Goal: Task Accomplishment & Management: Complete application form

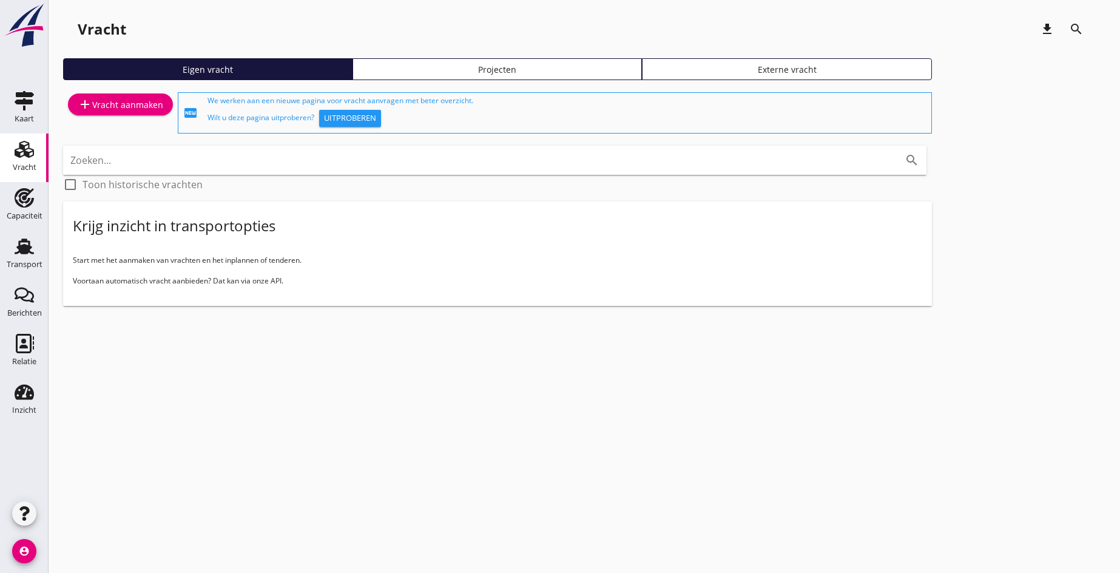
click at [104, 106] on div "add Vracht aanmaken" at bounding box center [121, 104] width 86 height 15
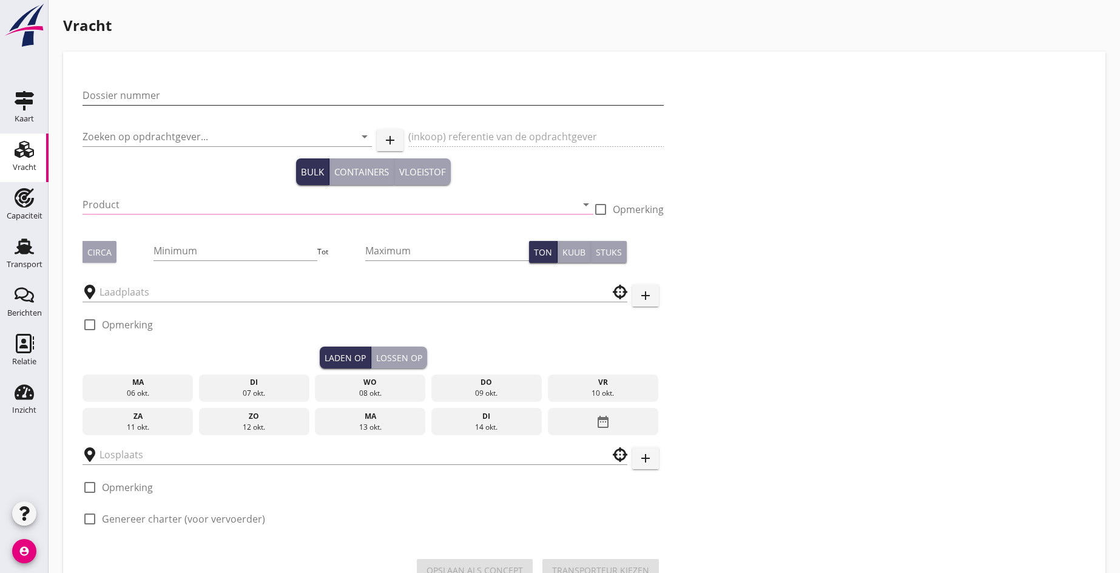
click at [125, 98] on input "Dossier nummer" at bounding box center [373, 95] width 581 height 19
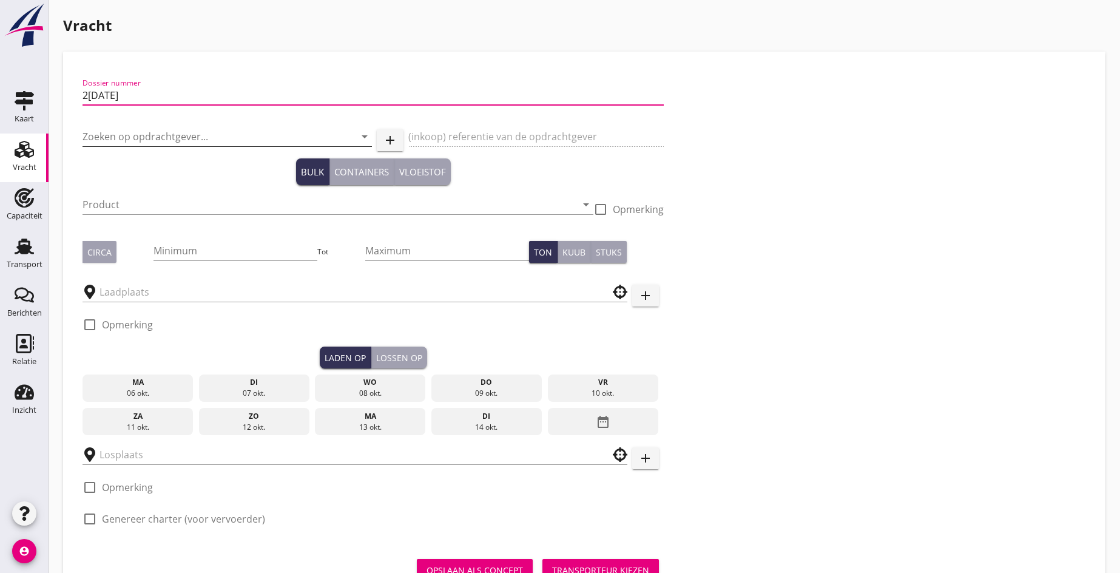
type input "2[DATE]"
click at [105, 143] on input "Zoeken op opdrachtgever..." at bounding box center [210, 136] width 255 height 19
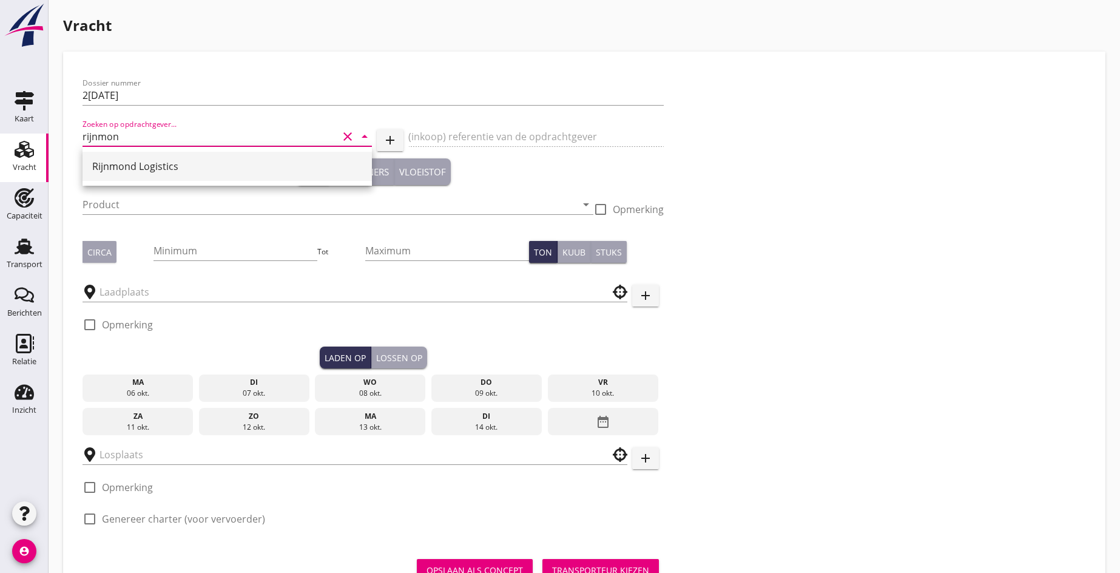
click at [124, 163] on div "Rijnmond Logistics" at bounding box center [227, 166] width 270 height 15
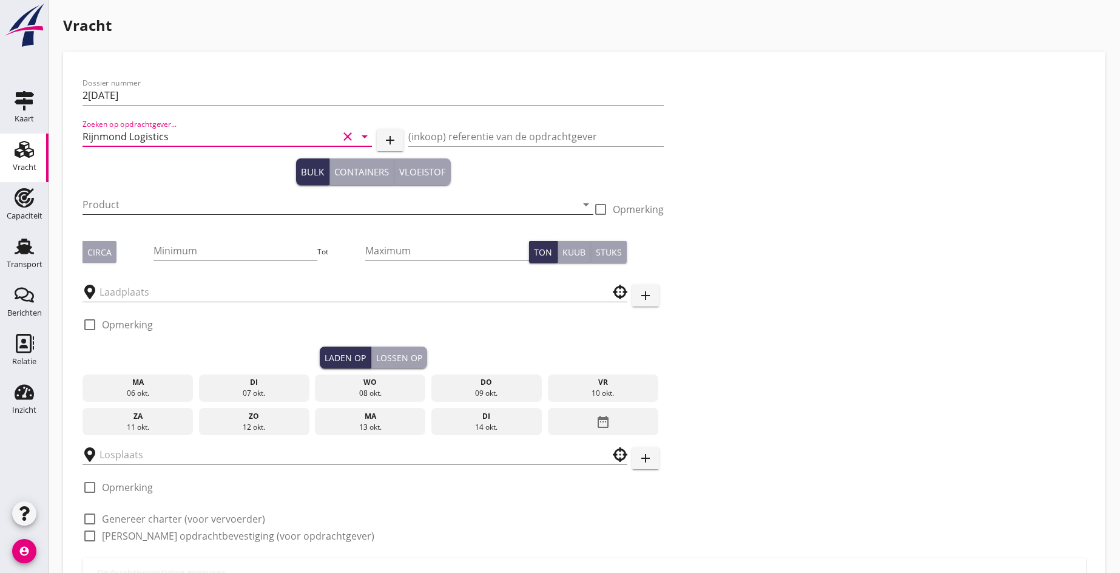
type input "Rijnmond Logistics"
click at [126, 211] on input "Product" at bounding box center [330, 204] width 494 height 19
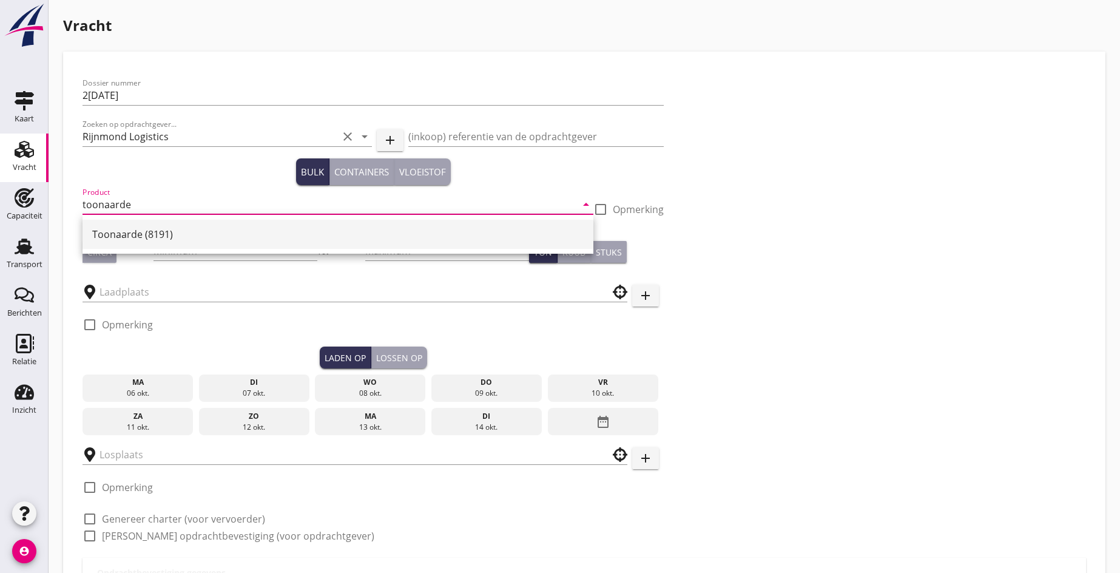
click at [135, 233] on div "Toonaarde (8191)" at bounding box center [337, 234] width 491 height 15
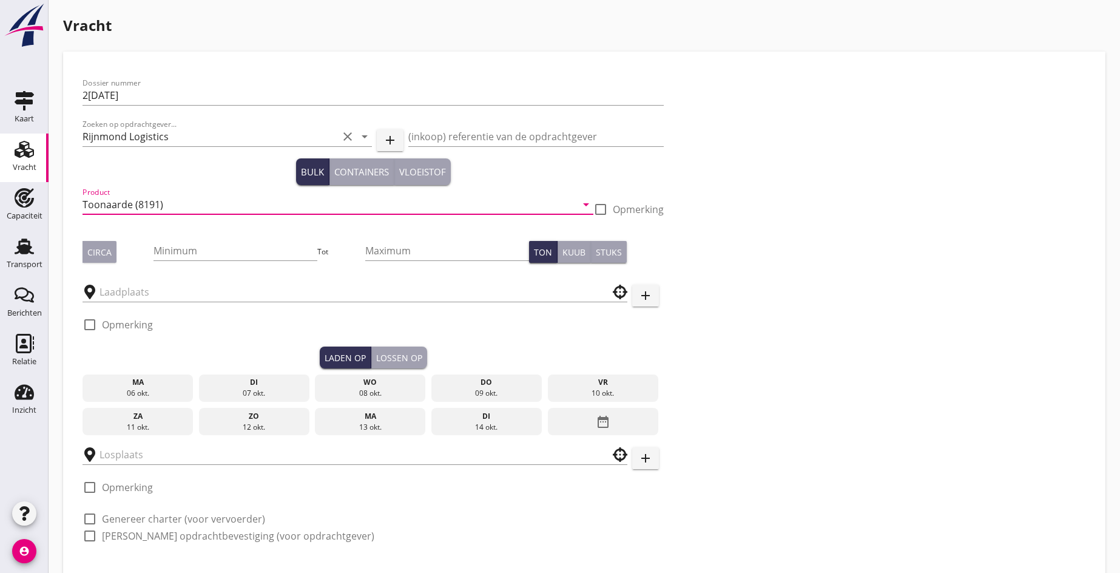
type input "Toonaarde (8191)"
click at [93, 257] on div "Circa" at bounding box center [99, 252] width 24 height 13
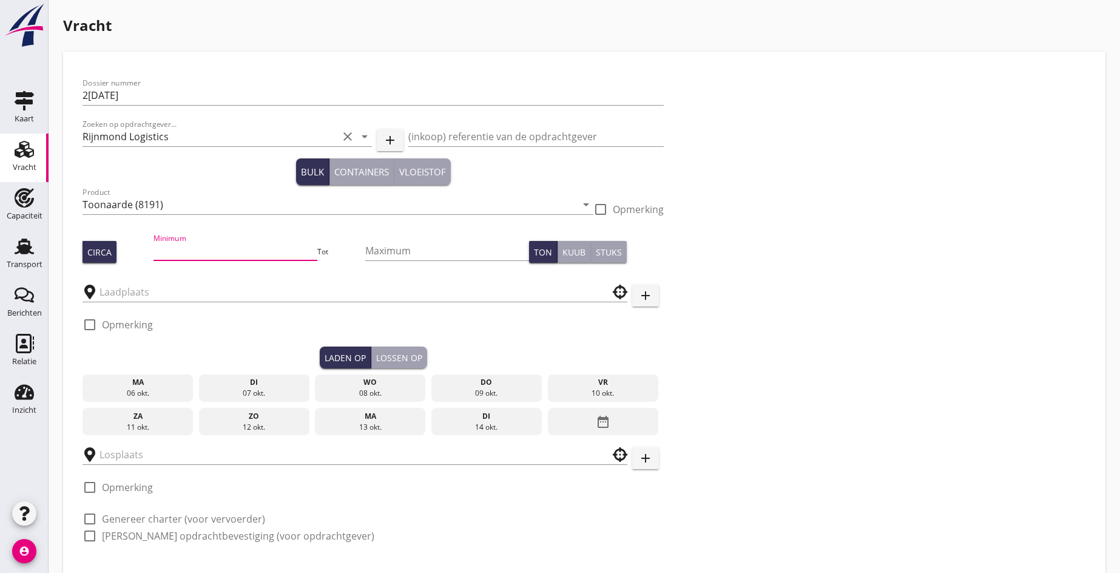
click at [177, 252] on input "Minimum" at bounding box center [234, 250] width 163 height 19
type input "2100"
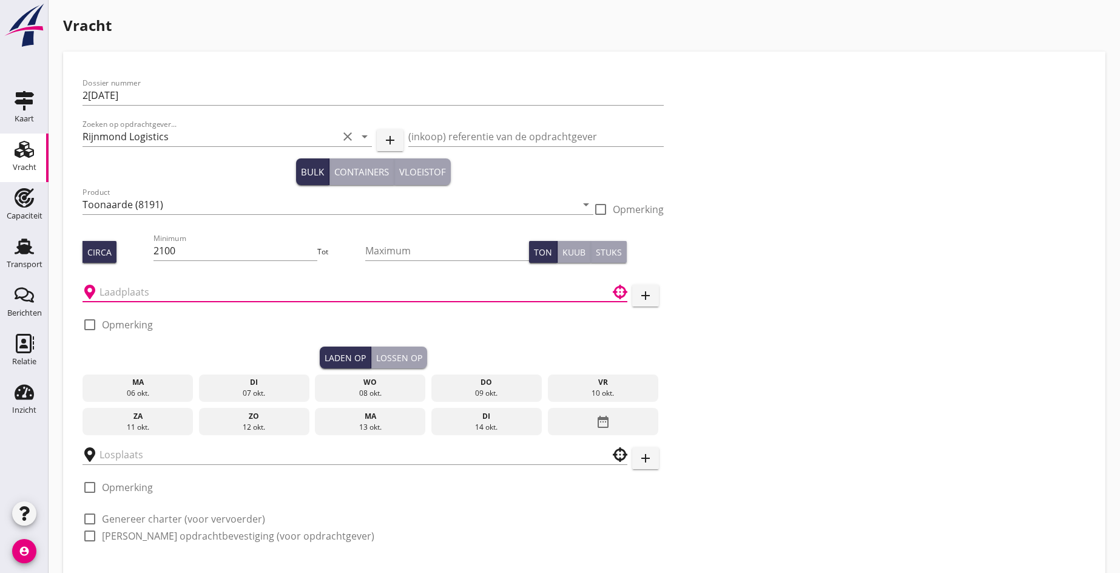
click at [155, 286] on input "text" at bounding box center [346, 291] width 494 height 19
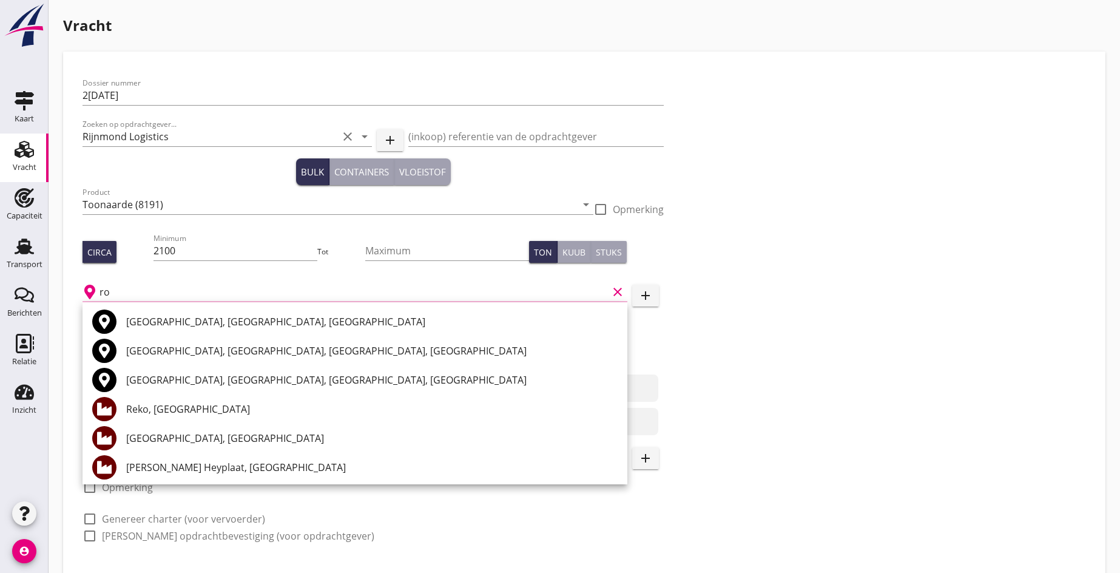
type input "r"
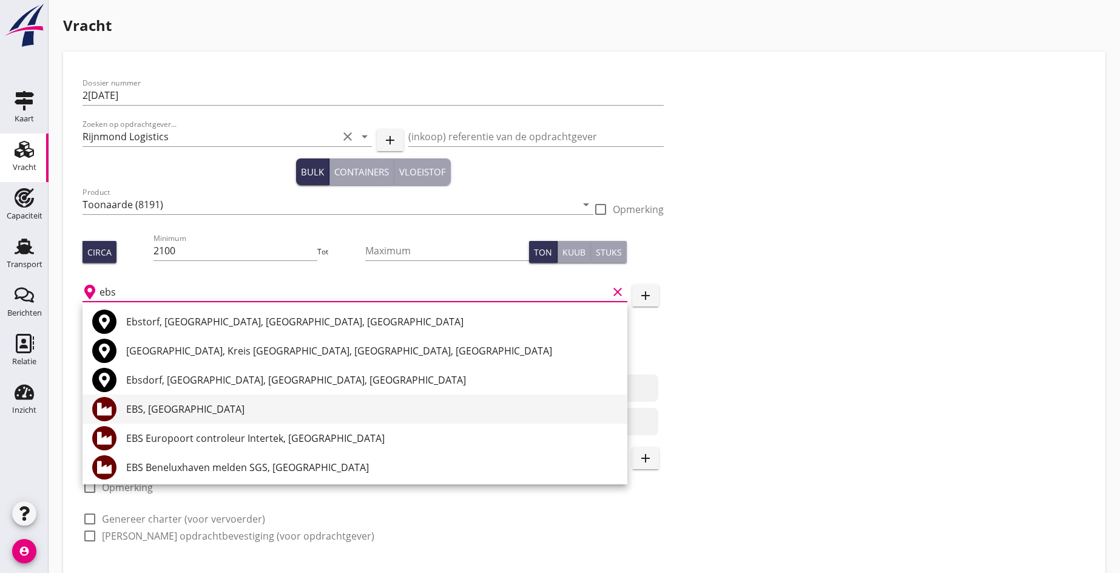
click at [161, 418] on div "EBS, [GEOGRAPHIC_DATA]" at bounding box center [371, 408] width 491 height 29
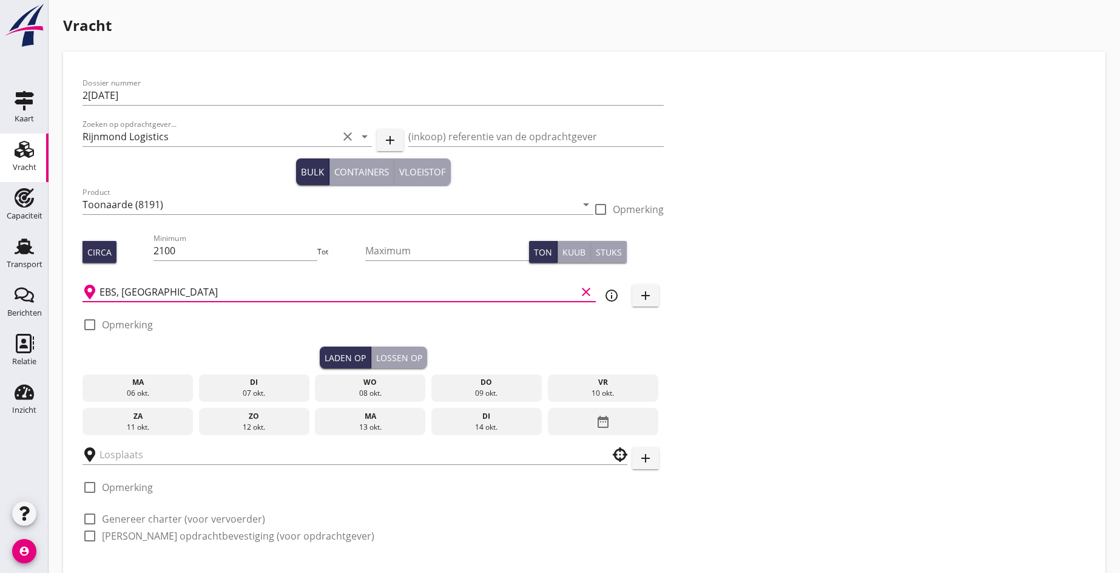
click at [135, 294] on input "EBS, [GEOGRAPHIC_DATA]" at bounding box center [337, 291] width 477 height 19
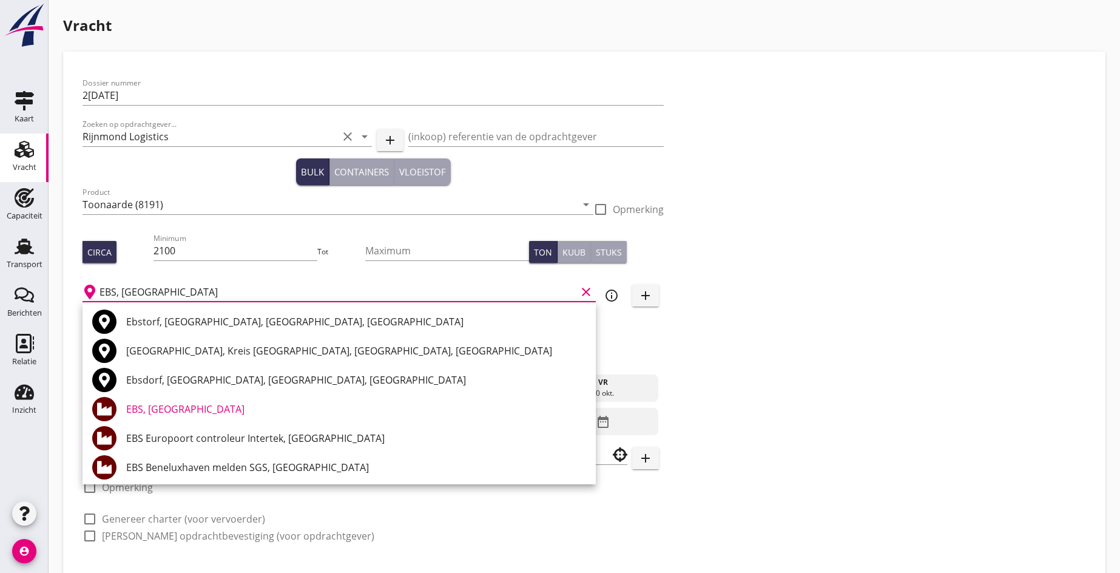
drag, startPoint x: 177, startPoint y: 286, endPoint x: 160, endPoint y: 289, distance: 17.9
click at [160, 289] on input "EBS, [GEOGRAPHIC_DATA]" at bounding box center [337, 291] width 477 height 19
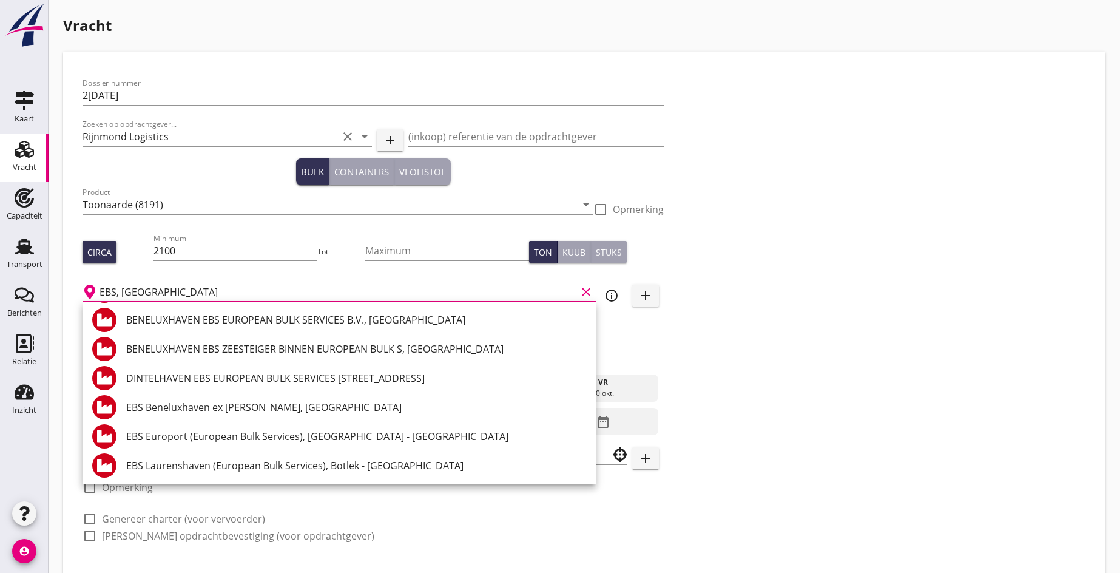
scroll to position [934, 0]
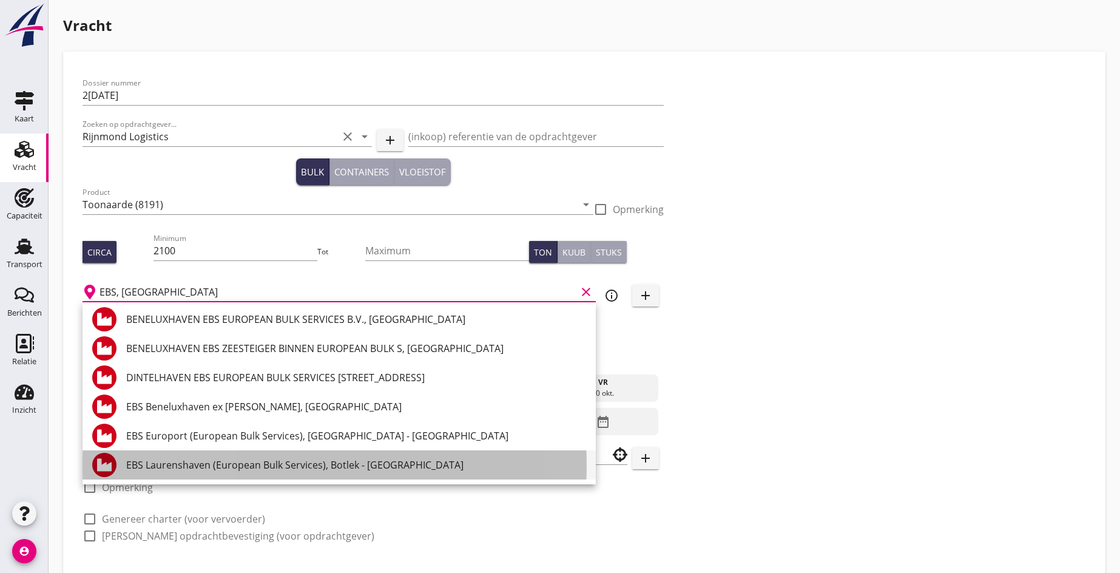
click at [191, 469] on div "EBS Laurenshaven (European Bulk Services), Botlek - [GEOGRAPHIC_DATA]" at bounding box center [356, 464] width 460 height 15
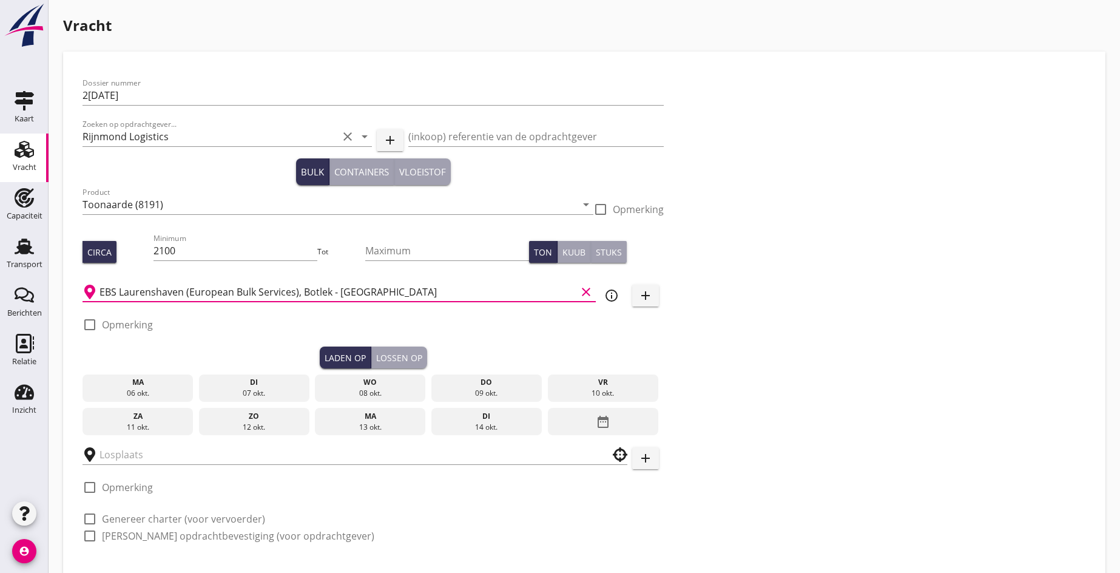
type input "EBS Laurenshaven (European Bulk Services), Botlek - [GEOGRAPHIC_DATA]"
click at [93, 325] on div at bounding box center [89, 324] width 21 height 21
checkbox input "true"
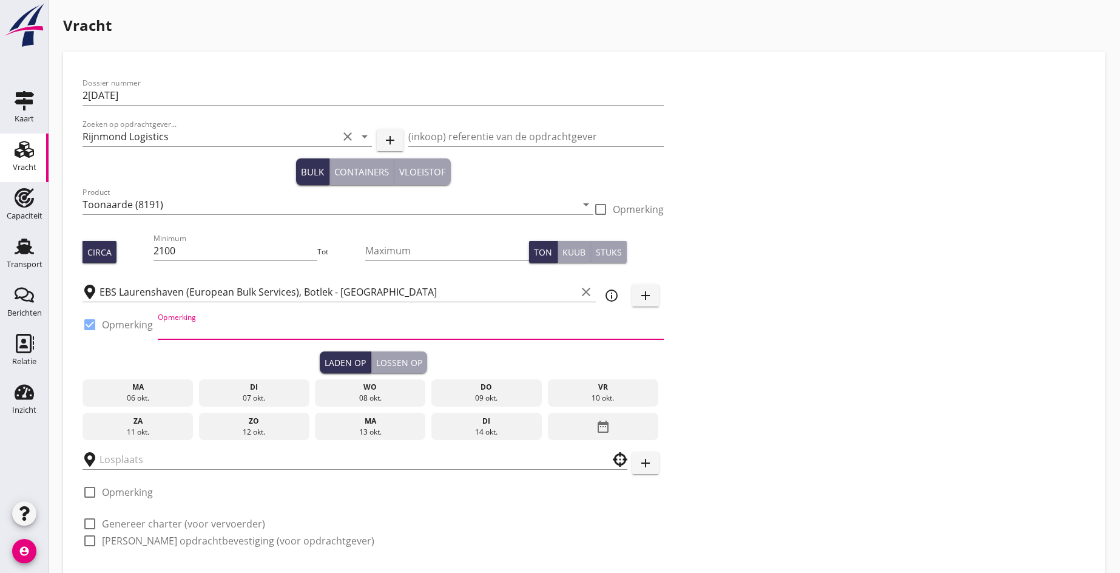
click at [213, 322] on input "Opmerking" at bounding box center [411, 329] width 506 height 19
type input "Link Amici"
click at [139, 398] on div "06 okt." at bounding box center [138, 398] width 104 height 11
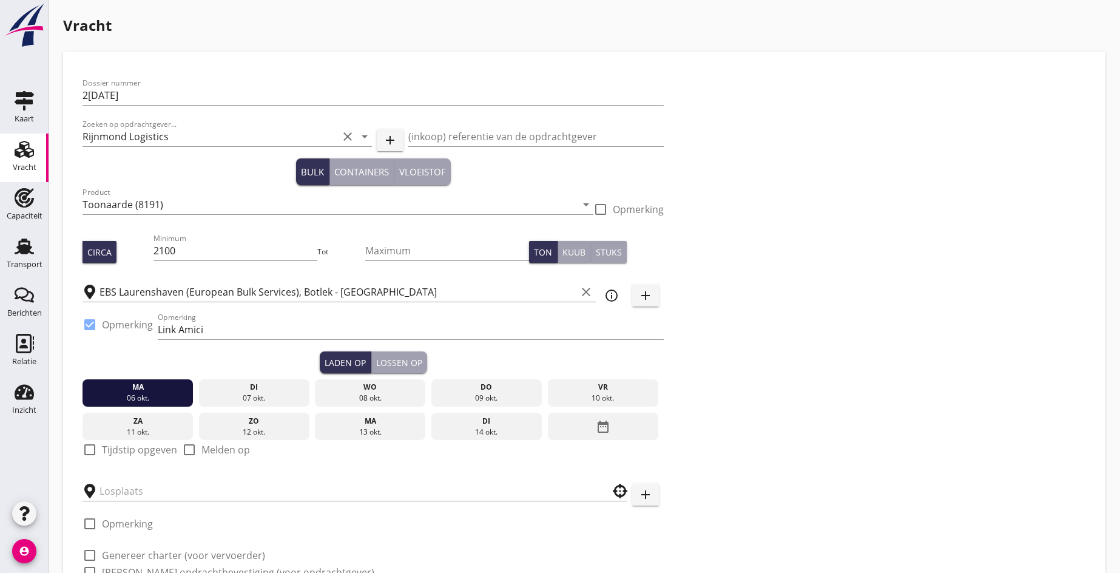
click at [97, 449] on div at bounding box center [89, 449] width 21 height 21
checkbox input "true"
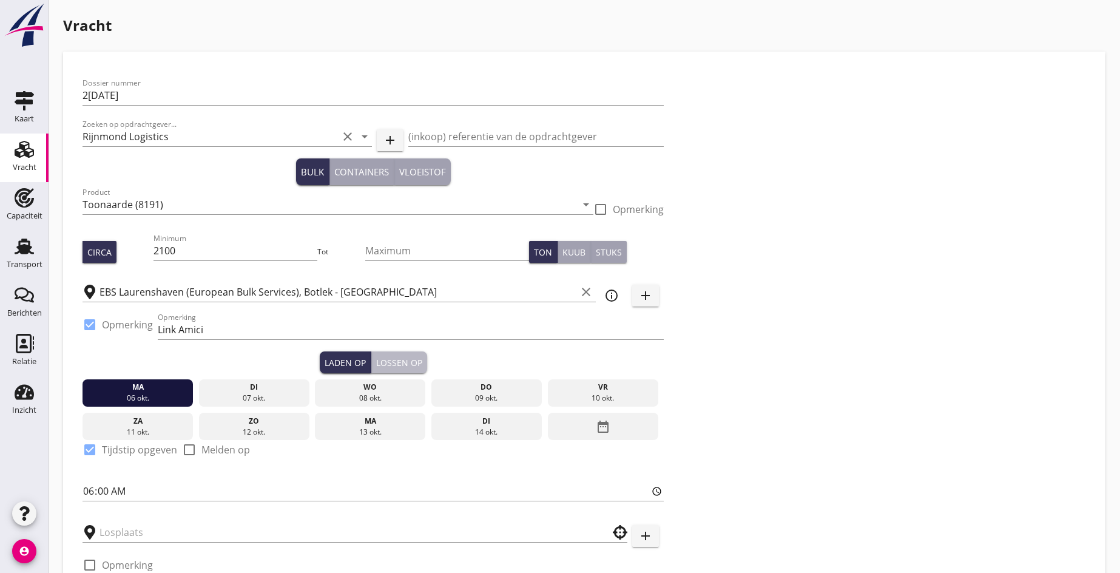
click at [395, 361] on div "Lossen op" at bounding box center [399, 362] width 46 height 13
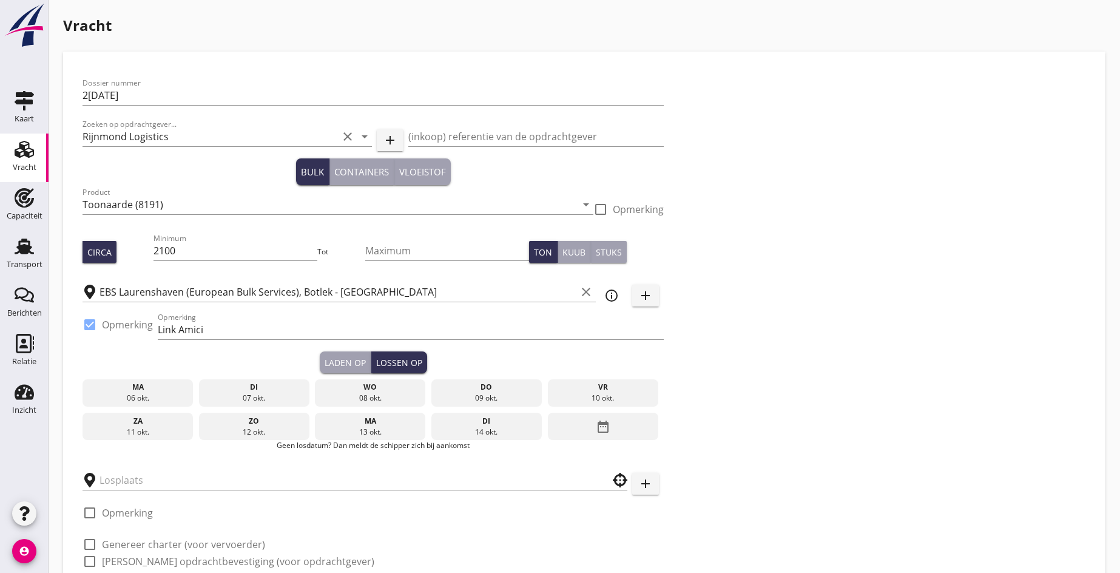
drag, startPoint x: 377, startPoint y: 397, endPoint x: 317, endPoint y: 418, distance: 63.5
click at [373, 399] on div "08 okt." at bounding box center [370, 398] width 104 height 11
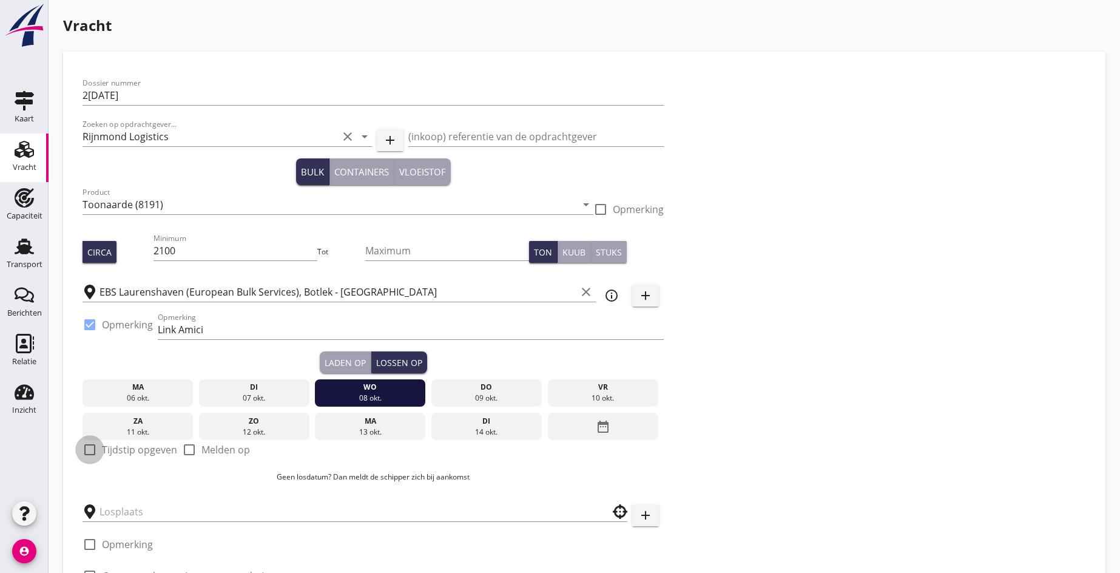
click at [90, 448] on div at bounding box center [89, 449] width 21 height 21
checkbox input "true"
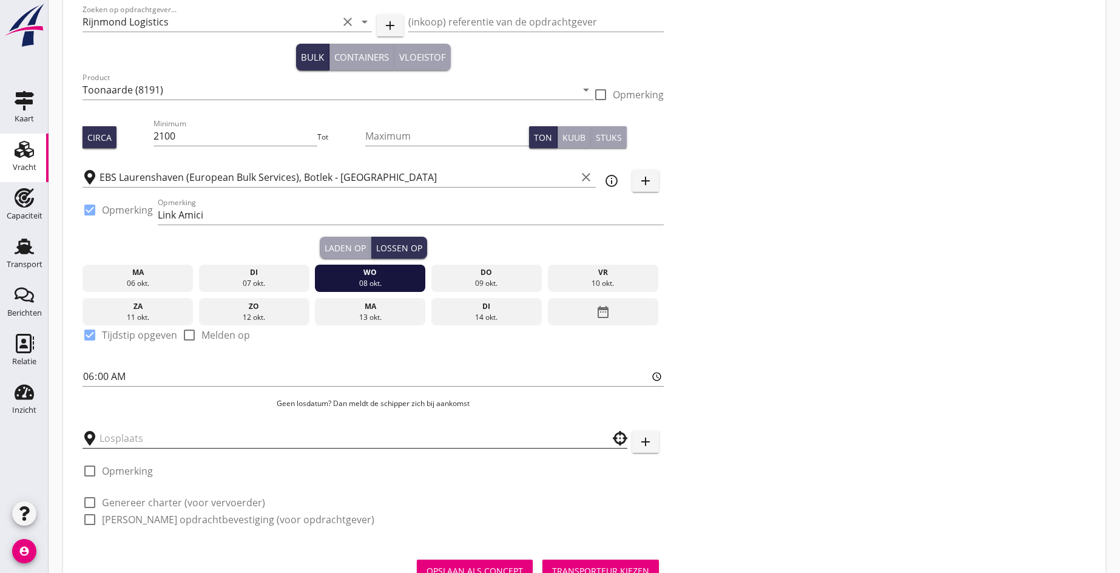
scroll to position [121, 0]
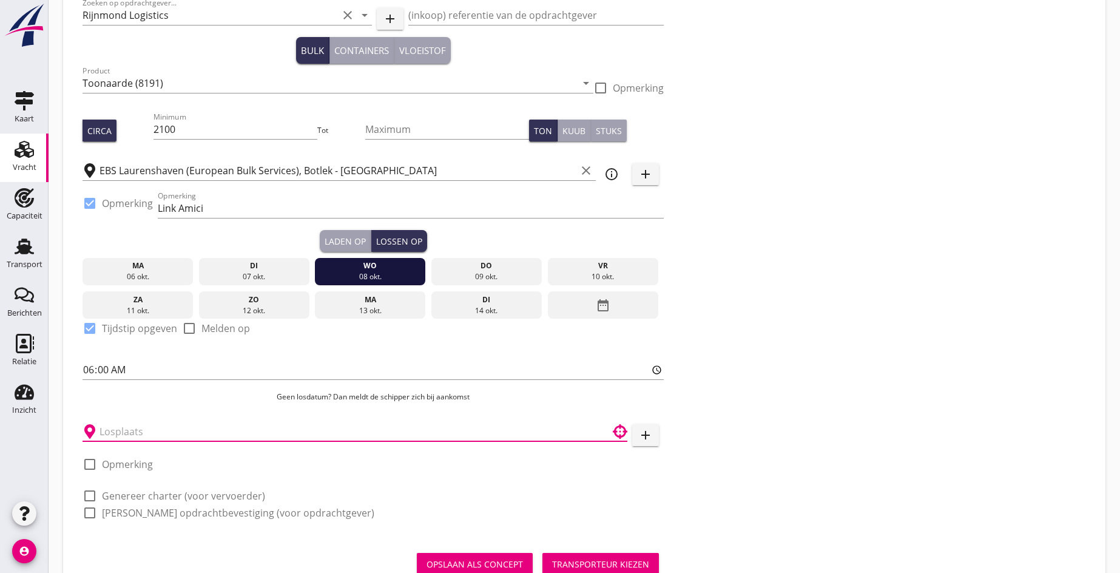
click at [190, 441] on div at bounding box center [355, 431] width 545 height 19
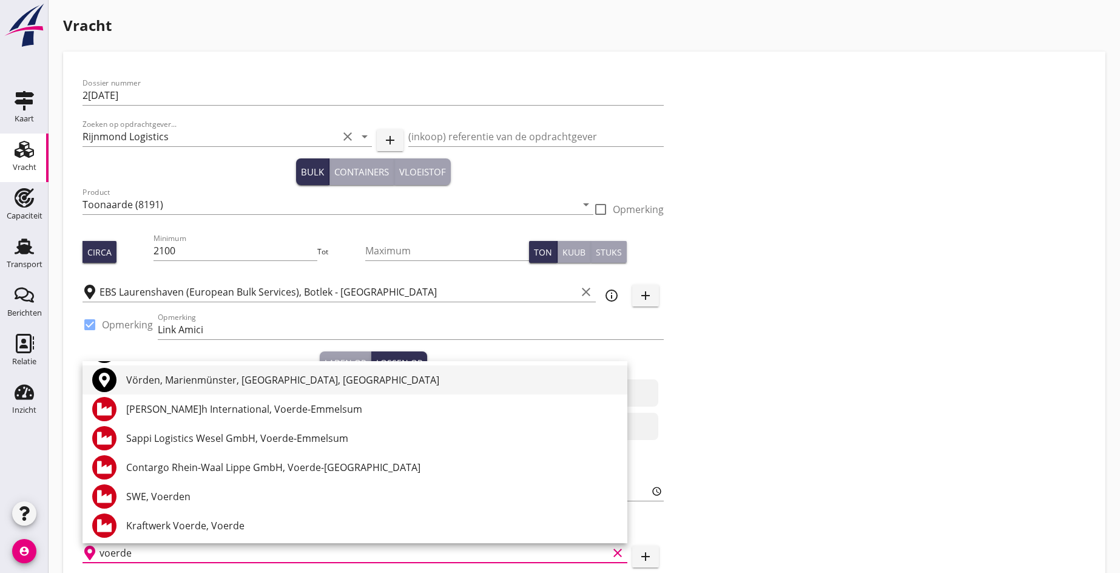
scroll to position [61, 0]
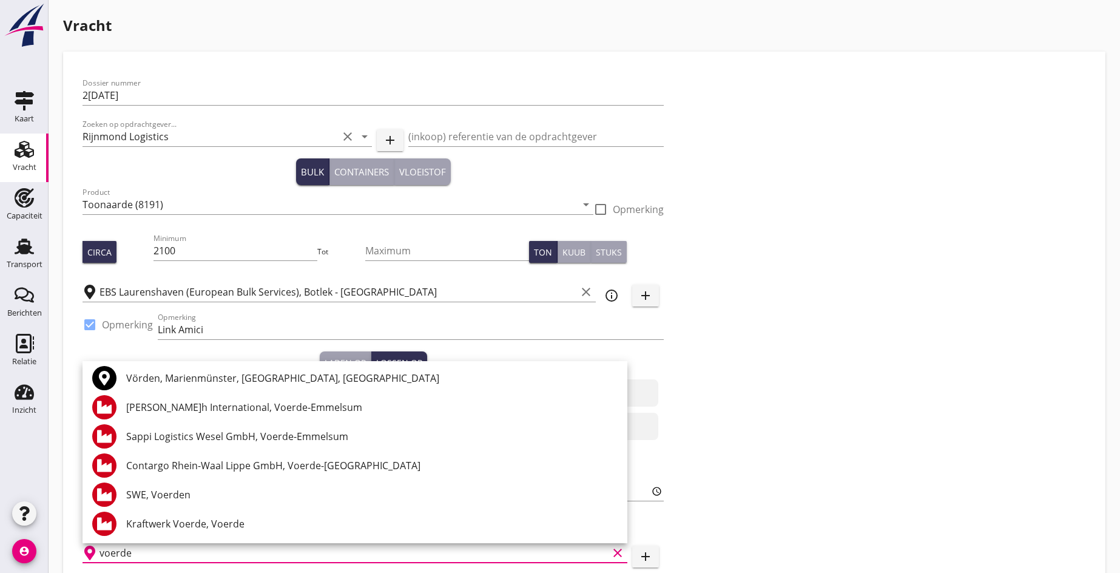
type input "voerde"
click at [644, 556] on icon "add" at bounding box center [645, 556] width 15 height 15
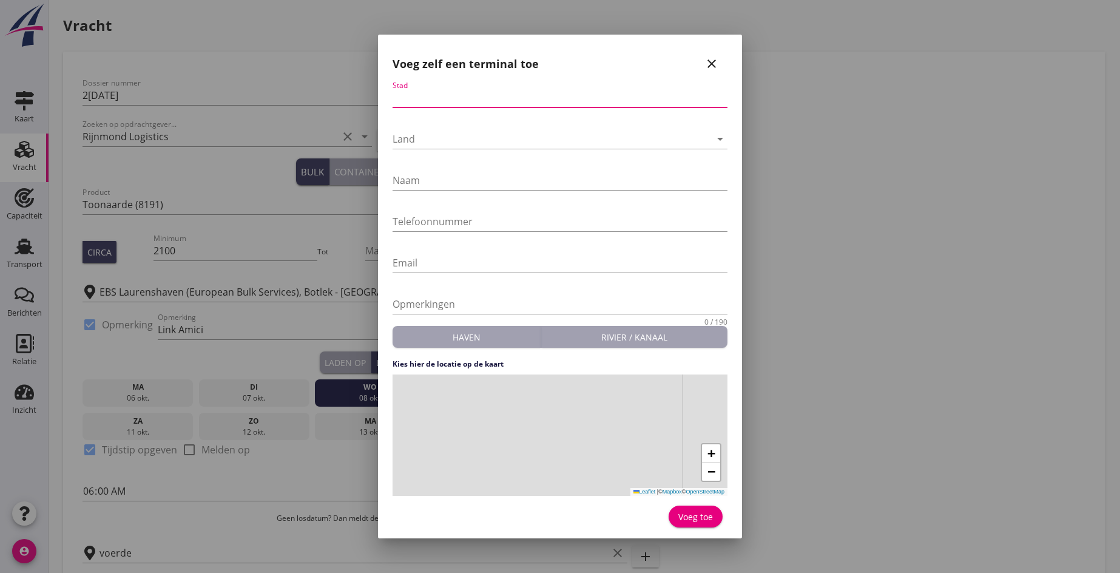
click at [417, 91] on input "Stad" at bounding box center [560, 97] width 335 height 19
type input "Voerde"
click at [413, 132] on div at bounding box center [552, 138] width 318 height 19
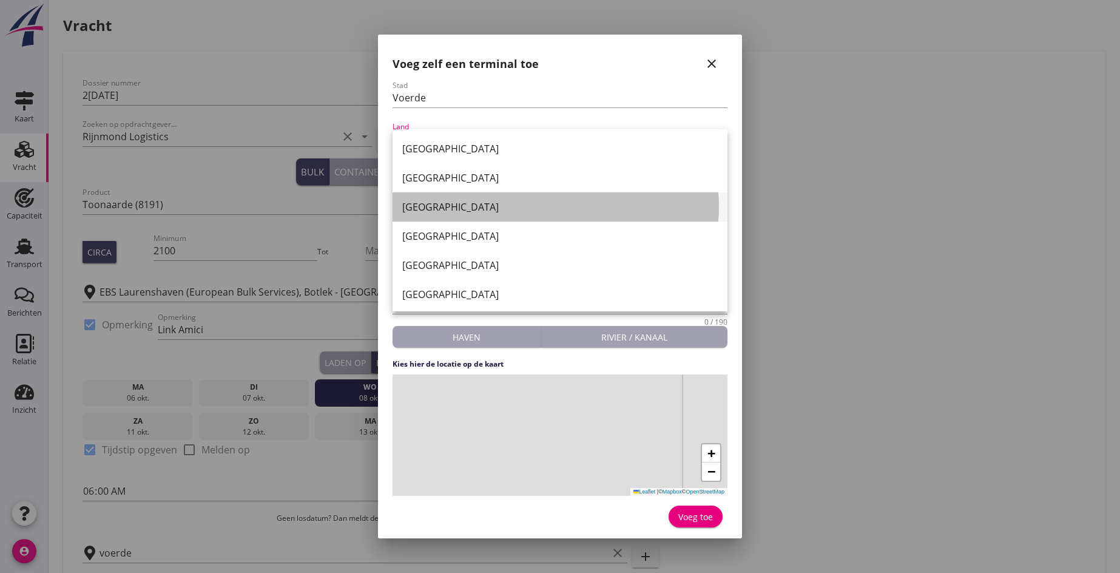
click at [431, 204] on div "[GEOGRAPHIC_DATA]" at bounding box center [559, 207] width 315 height 15
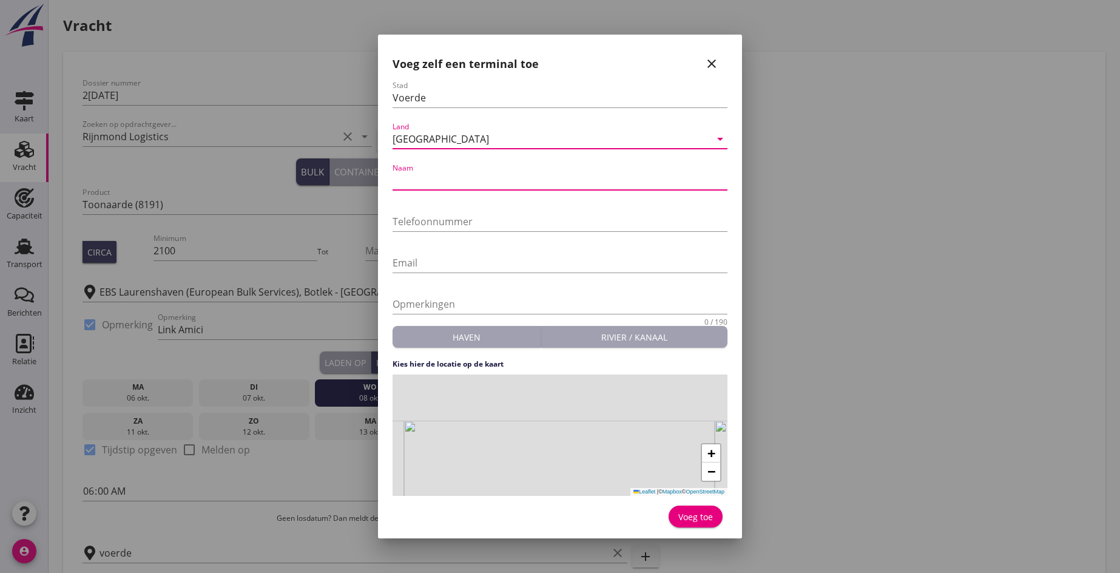
click at [411, 189] on input "Naam" at bounding box center [560, 179] width 335 height 19
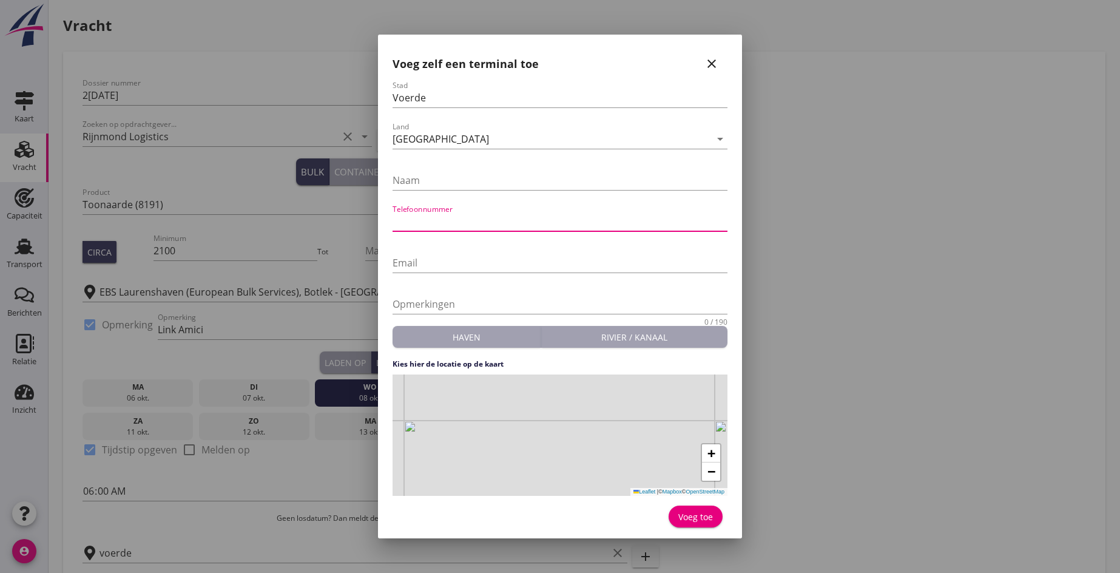
click at [400, 223] on input "Telefoonnummer" at bounding box center [560, 221] width 335 height 19
type input "00492819421210"
click at [428, 185] on input "Naam" at bounding box center [560, 179] width 335 height 19
drag, startPoint x: 531, startPoint y: 403, endPoint x: 568, endPoint y: 433, distance: 47.9
click at [568, 433] on div "+ − Leaflet | © Mapbox © OpenStreetMap" at bounding box center [560, 434] width 335 height 121
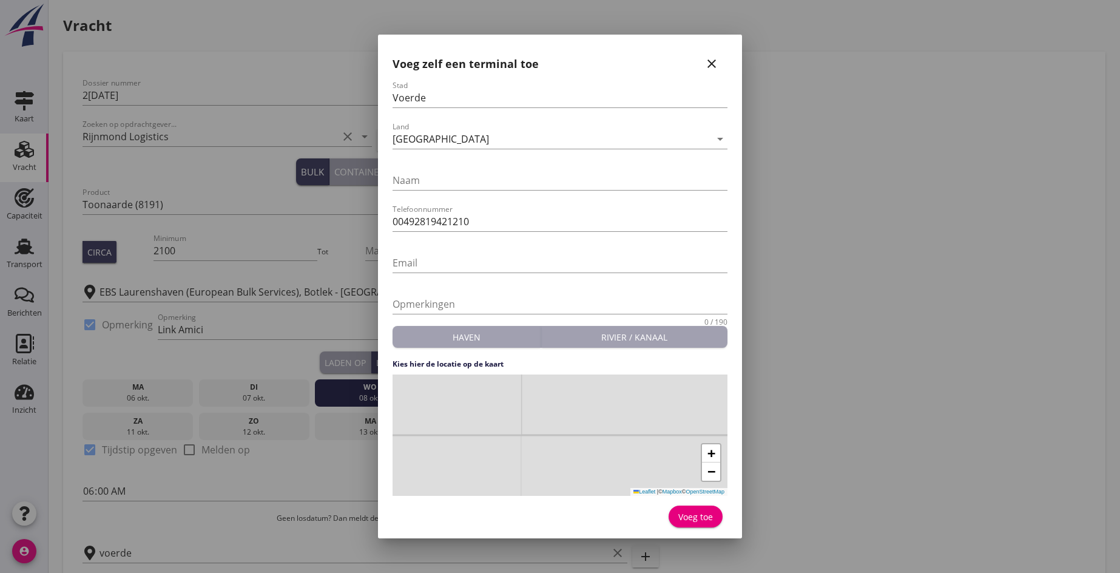
drag, startPoint x: 541, startPoint y: 462, endPoint x: 540, endPoint y: 413, distance: 49.2
click at [540, 413] on div "+ − Leaflet | © Mapbox © OpenStreetMap" at bounding box center [560, 434] width 335 height 121
click at [560, 405] on div "+ − Leaflet | © Mapbox © OpenStreetMap" at bounding box center [560, 434] width 335 height 121
click at [712, 521] on div "Voeg toe" at bounding box center [695, 516] width 35 height 13
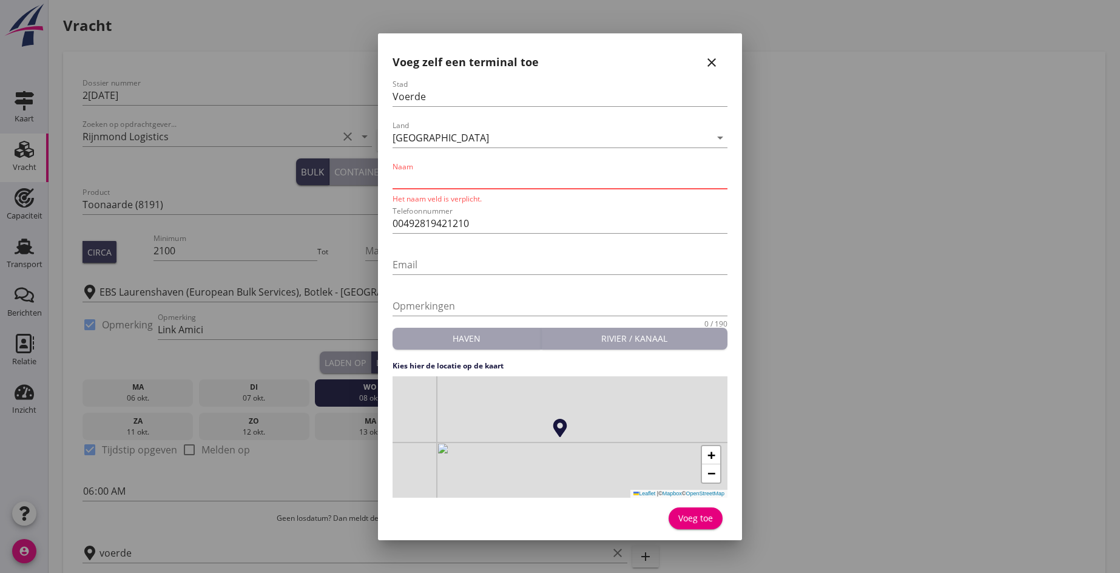
click at [420, 180] on input "Naam" at bounding box center [560, 178] width 335 height 19
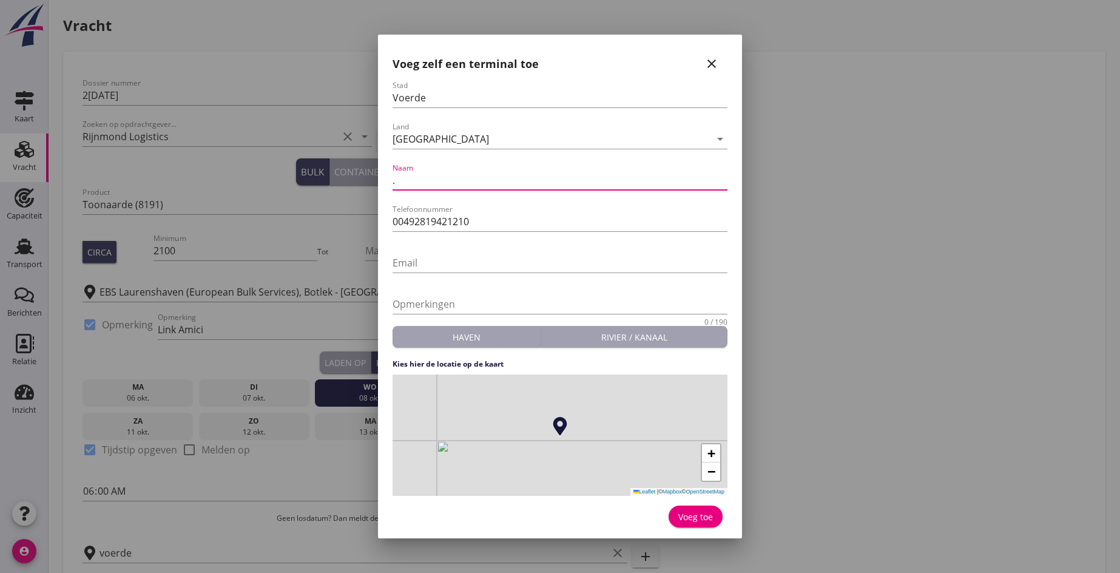
type input "."
click at [693, 521] on div "Voeg toe" at bounding box center [695, 516] width 35 height 13
type input "."
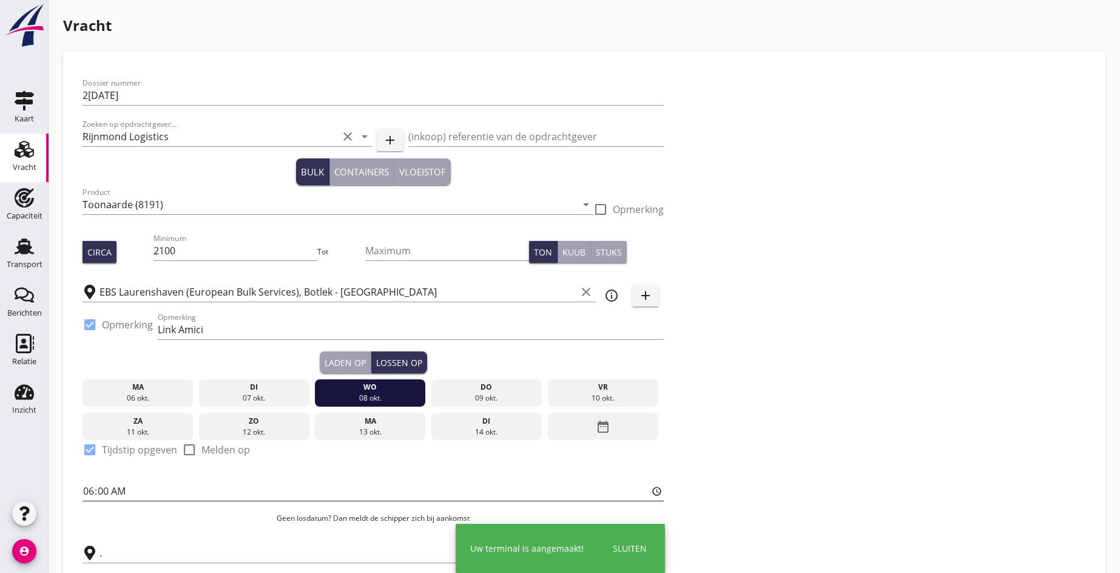
scroll to position [166, 0]
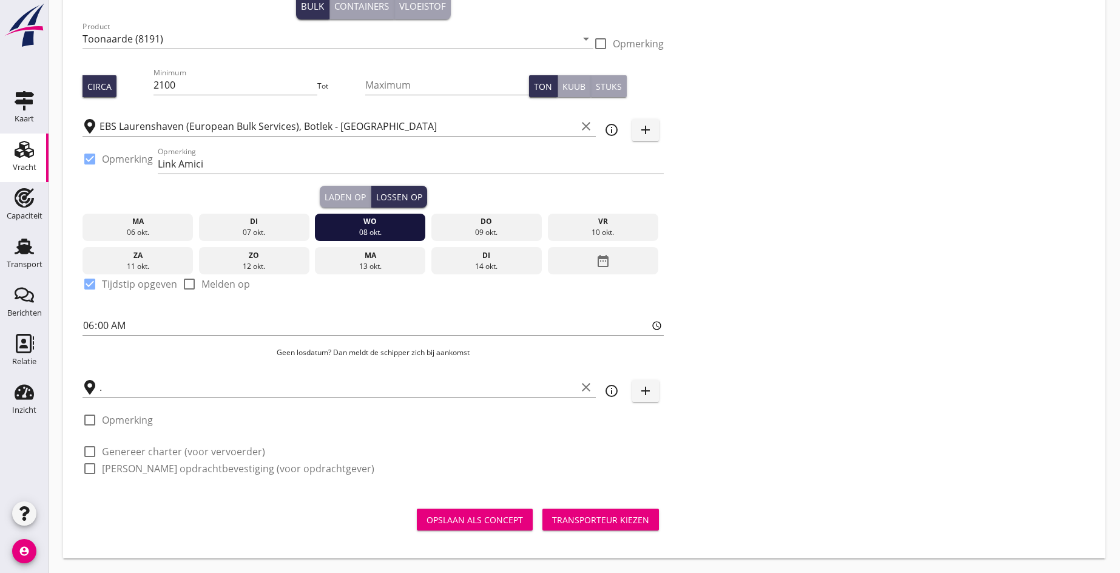
click at [96, 448] on div at bounding box center [89, 451] width 21 height 21
checkbox input "true"
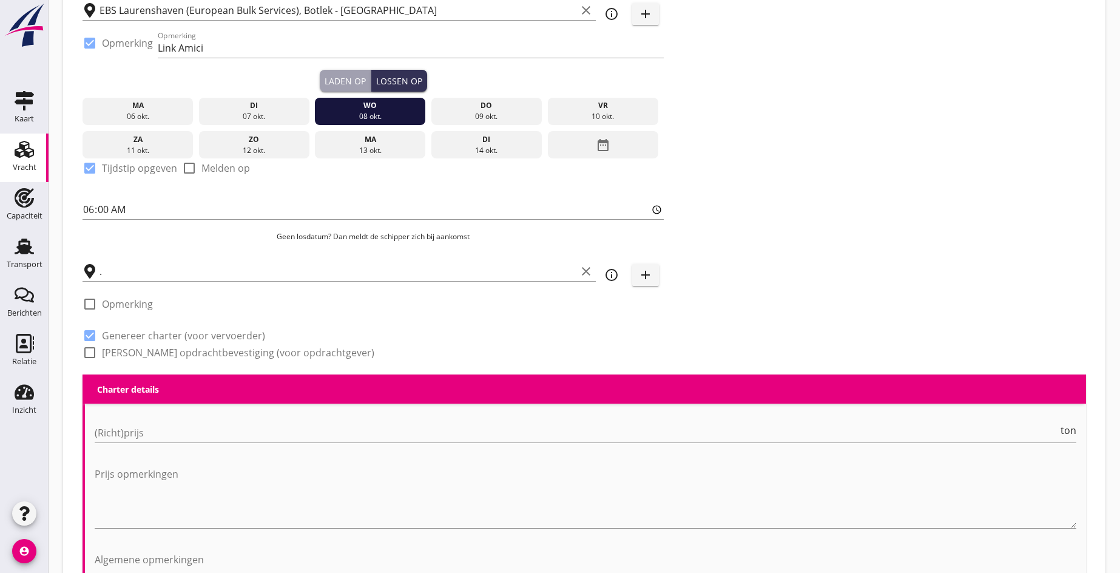
scroll to position [469, 0]
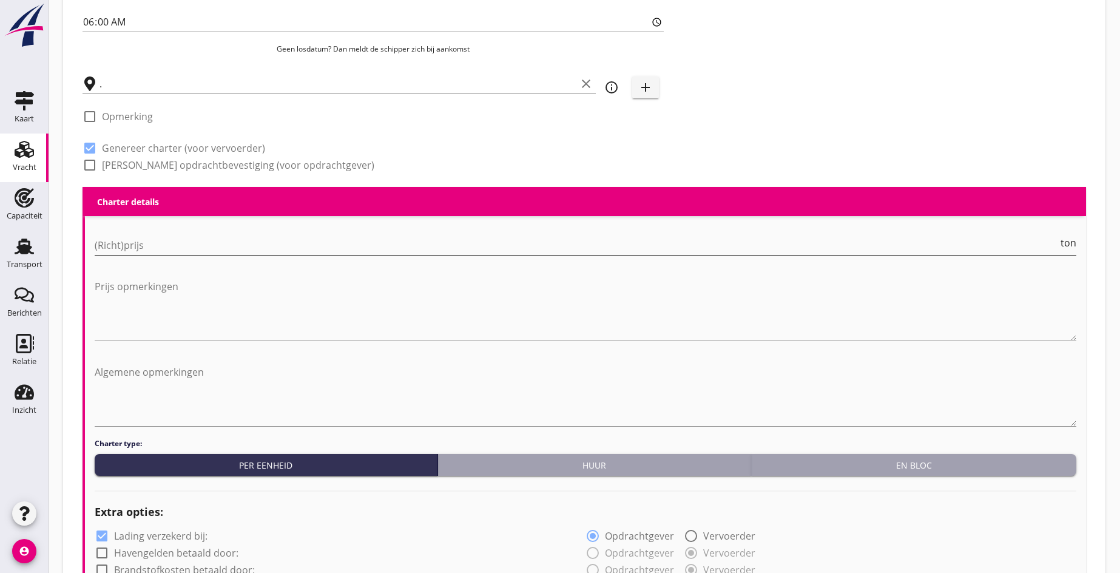
click at [136, 251] on input "(Richt)prijs" at bounding box center [576, 244] width 963 height 19
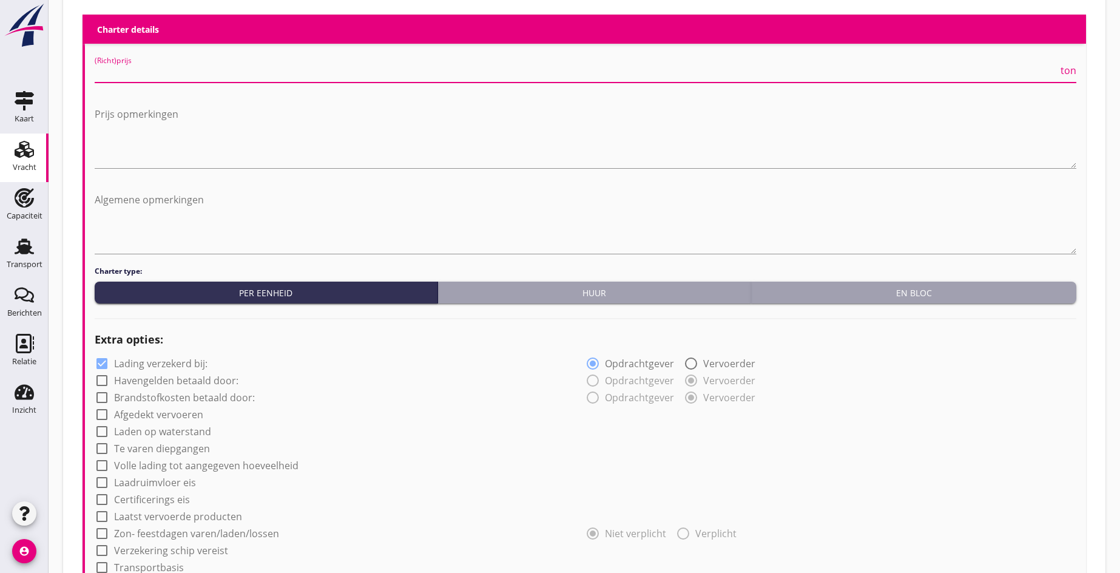
scroll to position [712, 0]
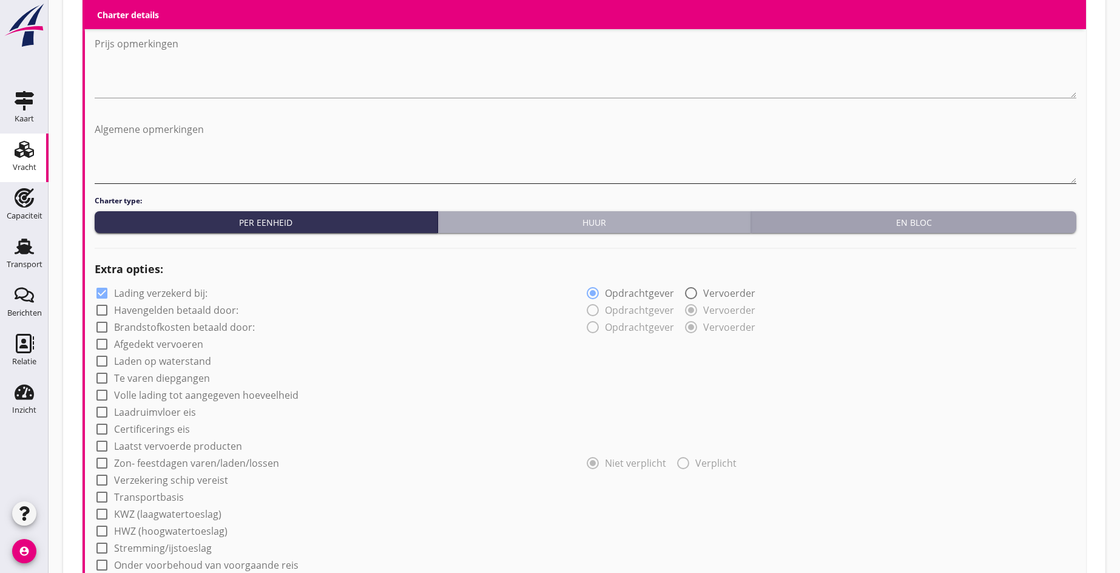
drag, startPoint x: 544, startPoint y: 223, endPoint x: 422, endPoint y: 172, distance: 132.4
click at [544, 224] on div "Huur" at bounding box center [594, 222] width 303 height 13
radio input "true"
radio input "false"
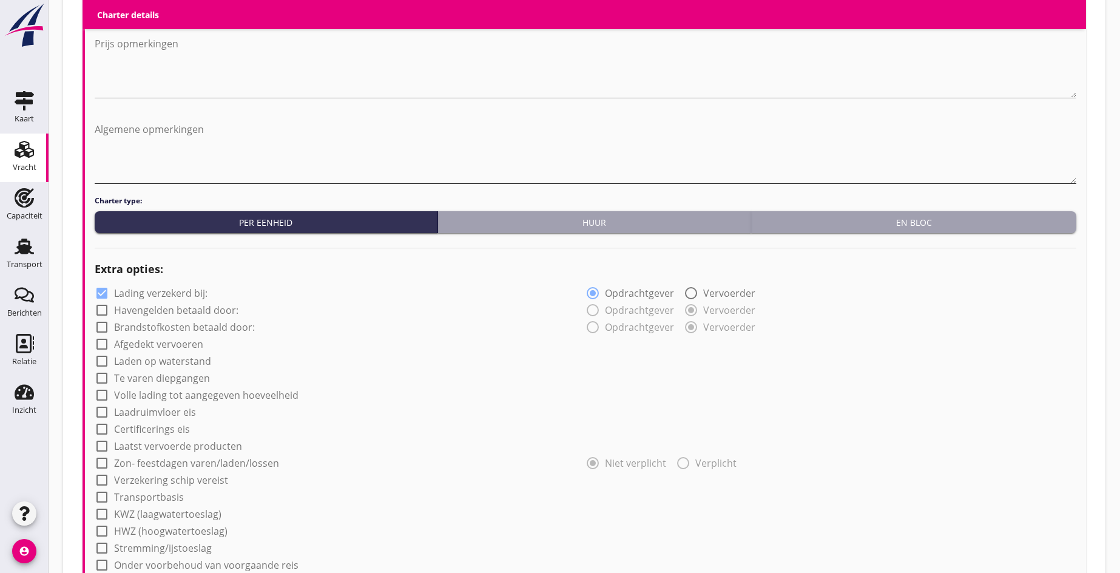
radio input "true"
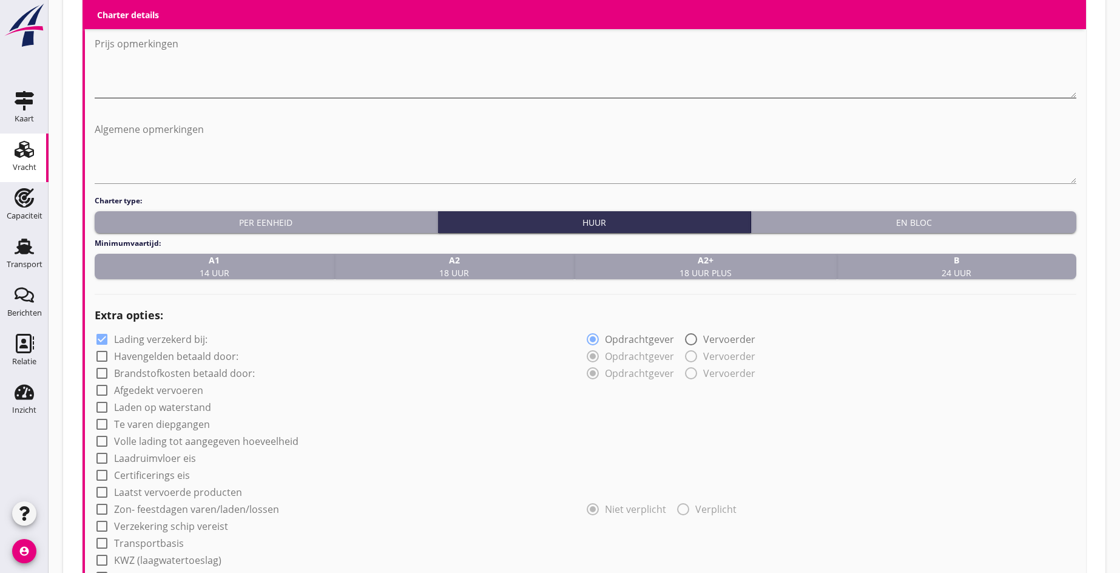
click at [164, 76] on textarea "Prijs opmerkingen" at bounding box center [586, 66] width 982 height 64
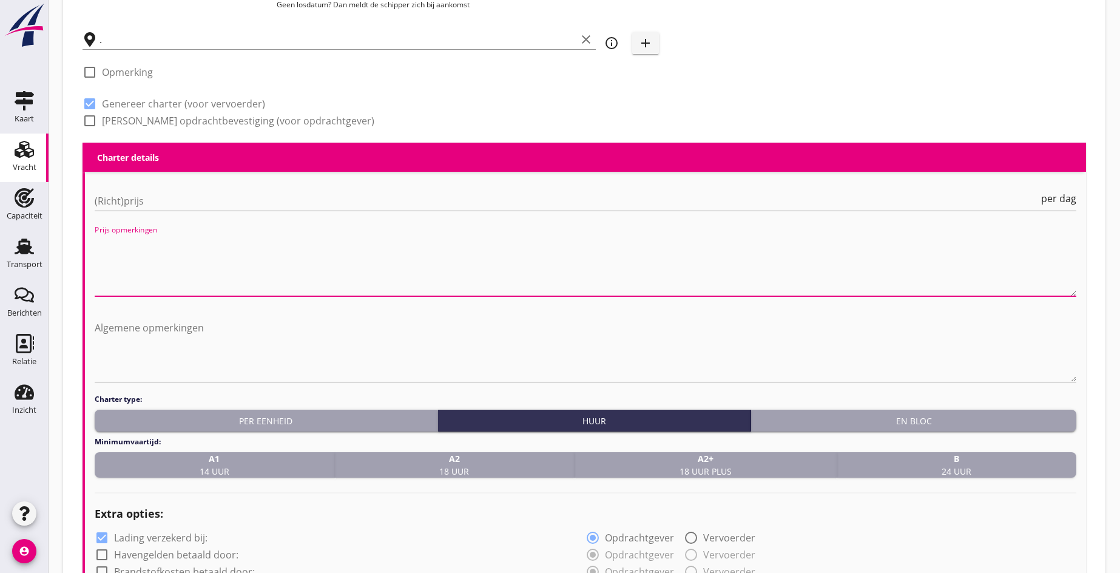
scroll to position [469, 0]
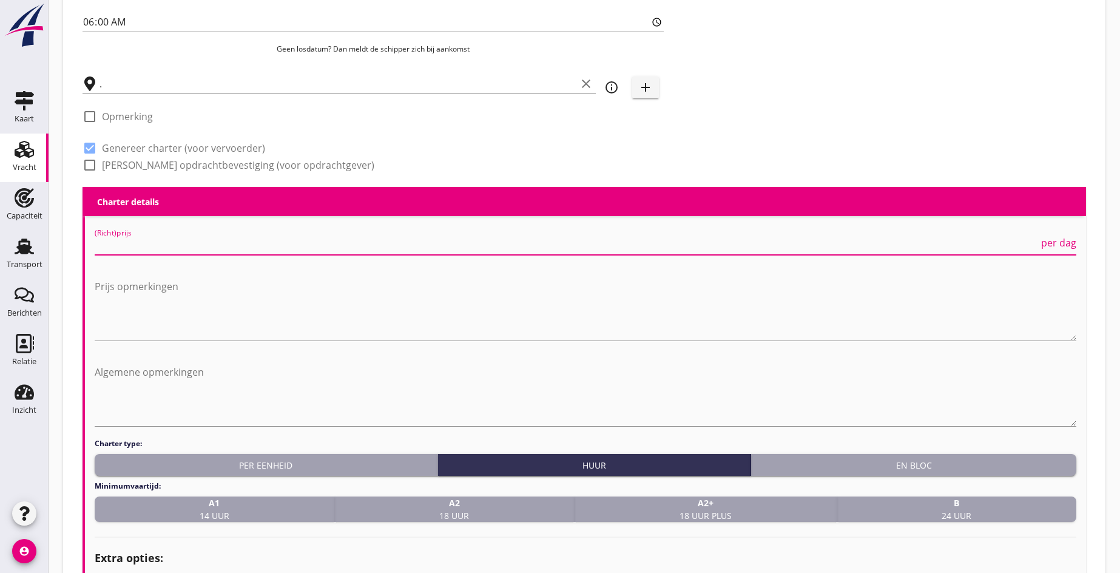
click at [129, 238] on input "(Richt)prijs" at bounding box center [567, 244] width 944 height 19
type input "1475"
click at [202, 331] on textarea "Prijs opmerkingen" at bounding box center [586, 309] width 982 height 64
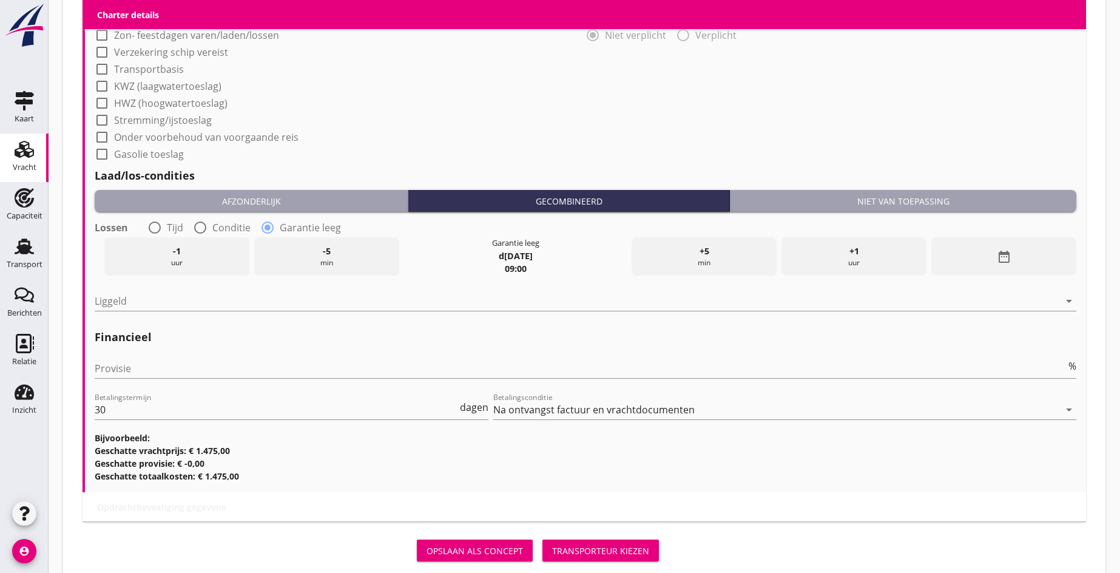
scroll to position [1197, 0]
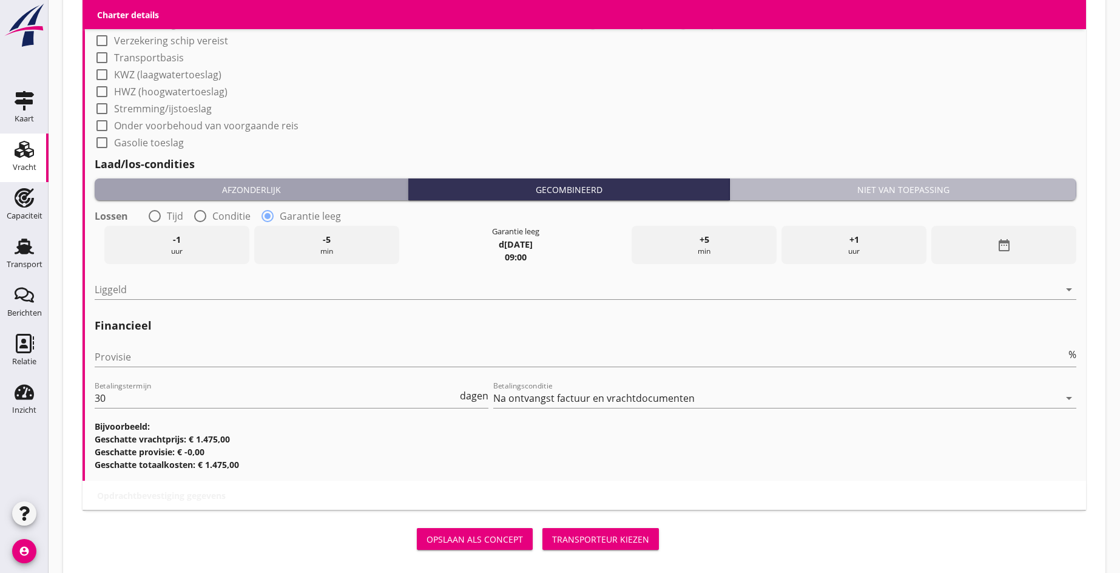
click at [853, 185] on div "Niet van toepassing" at bounding box center [903, 189] width 337 height 13
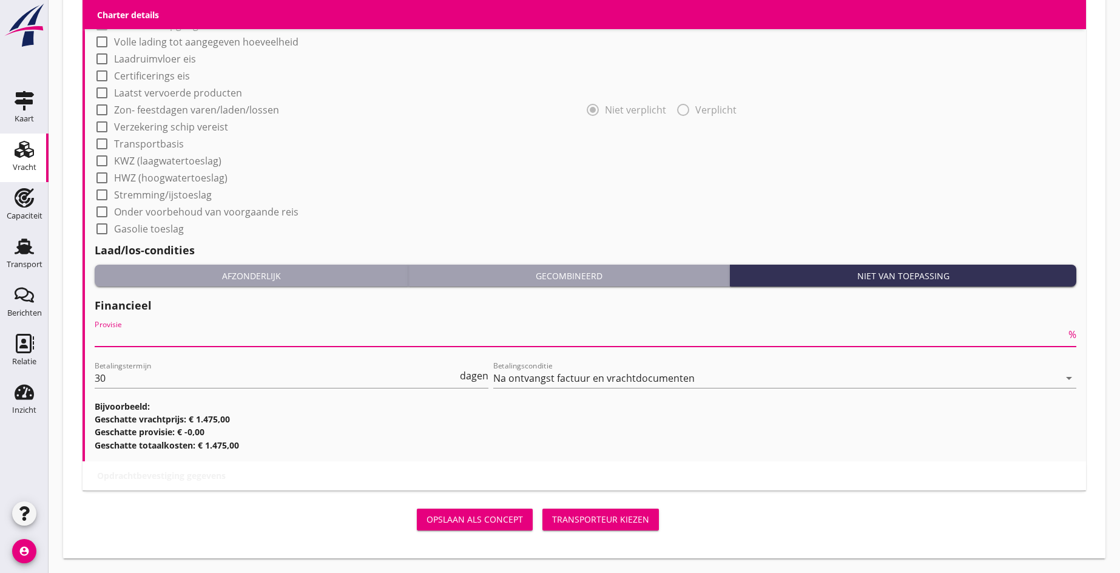
click at [146, 330] on input "Provisie" at bounding box center [580, 336] width 971 height 19
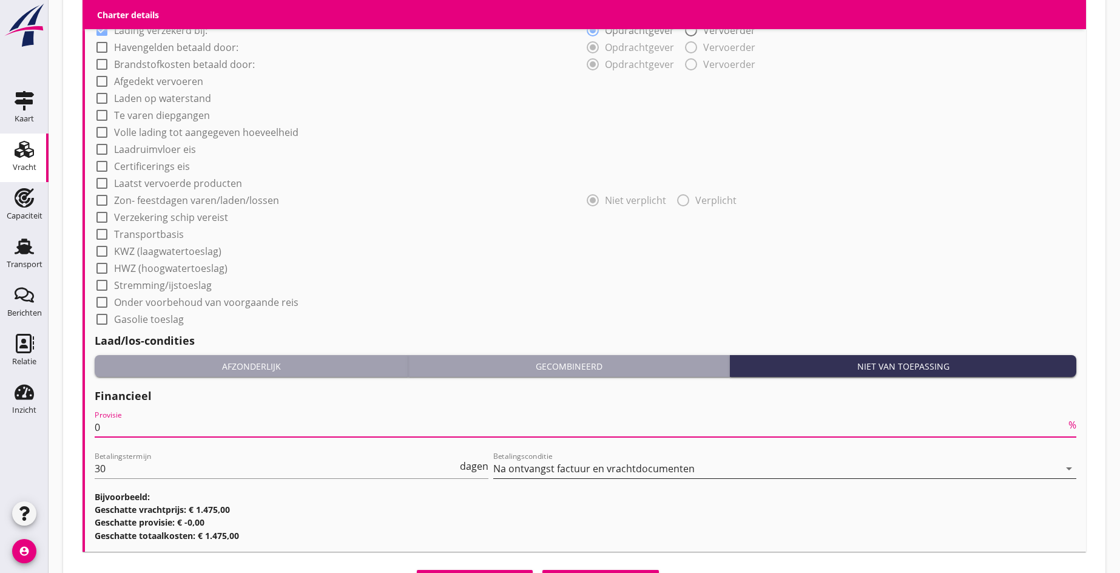
scroll to position [1021, 0]
type input "0"
click at [98, 82] on div at bounding box center [102, 80] width 21 height 21
checkbox input "true"
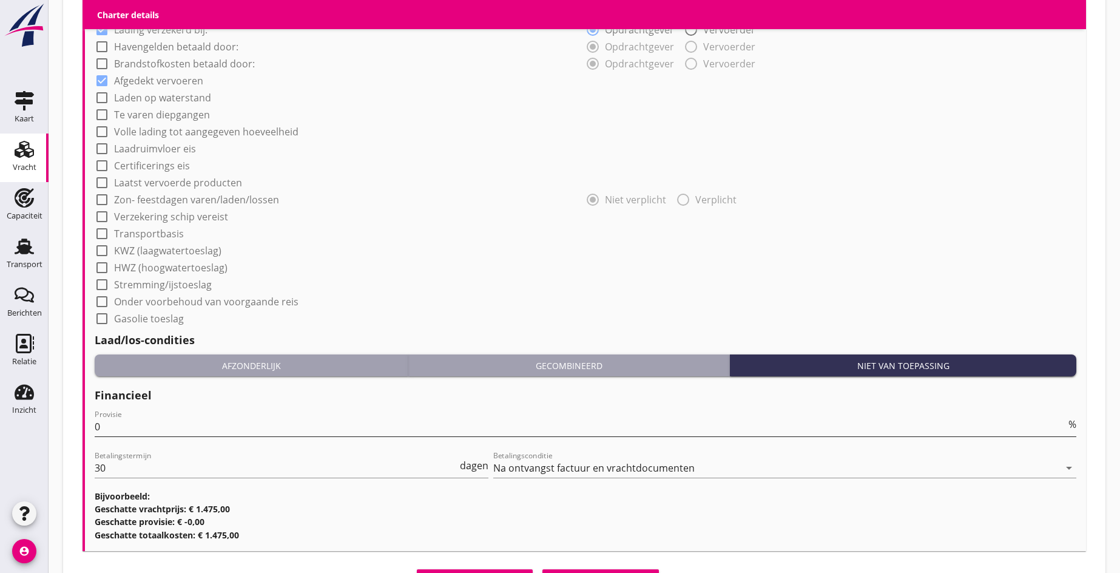
scroll to position [1, 0]
click at [598, 569] on button "Transporteur kiezen" at bounding box center [600, 580] width 116 height 22
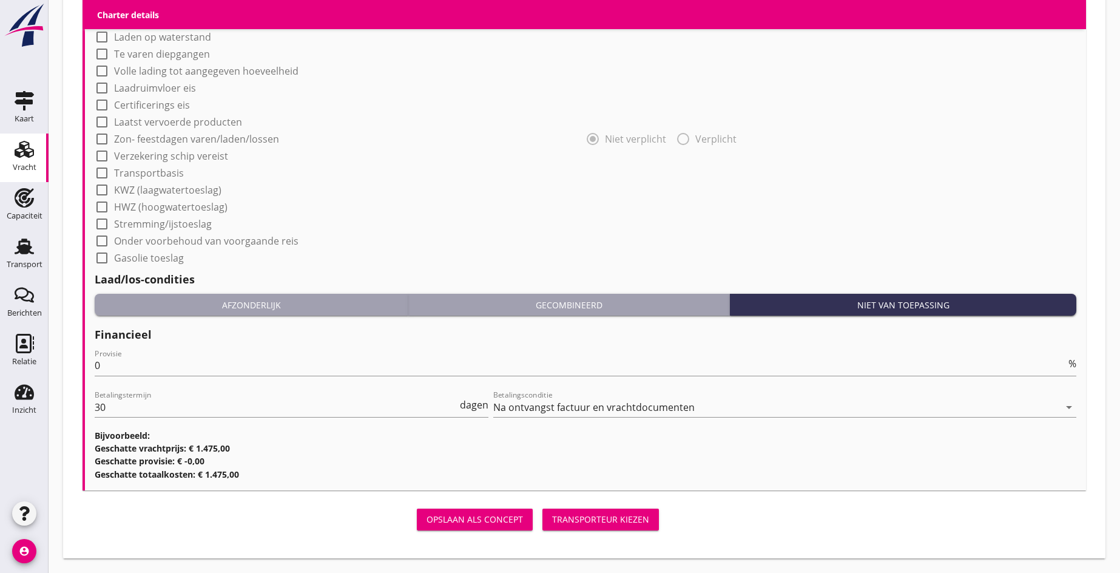
click at [602, 521] on div "Transporteur kiezen" at bounding box center [600, 519] width 97 height 13
click at [586, 524] on div "Transporteur kiezen" at bounding box center [600, 519] width 97 height 13
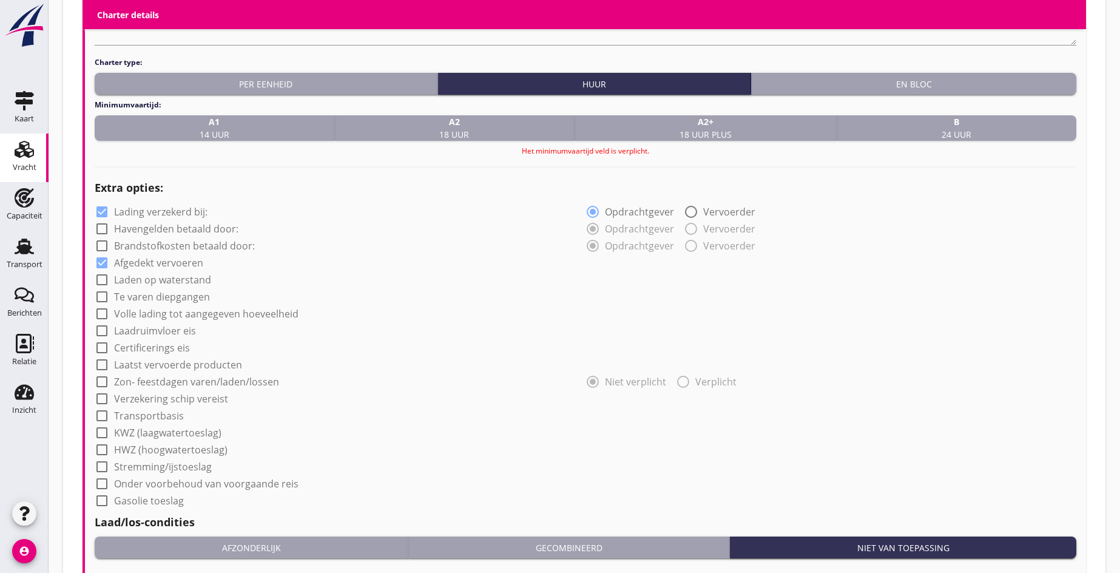
scroll to position [789, 0]
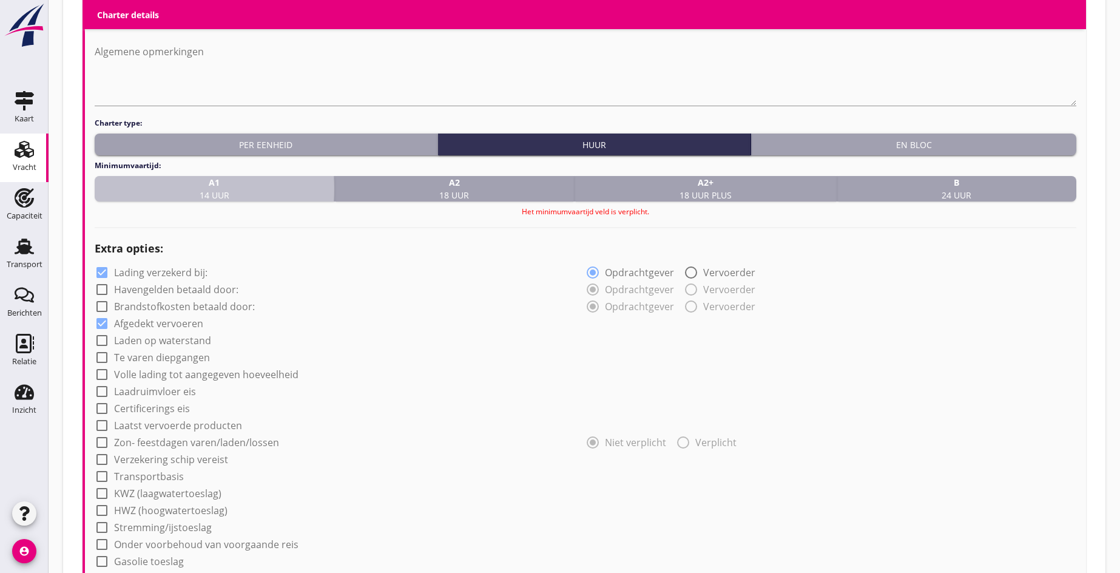
drag, startPoint x: 248, startPoint y: 191, endPoint x: 308, endPoint y: 238, distance: 76.5
click at [247, 191] on div "A1 14 uur" at bounding box center [214, 188] width 230 height 25
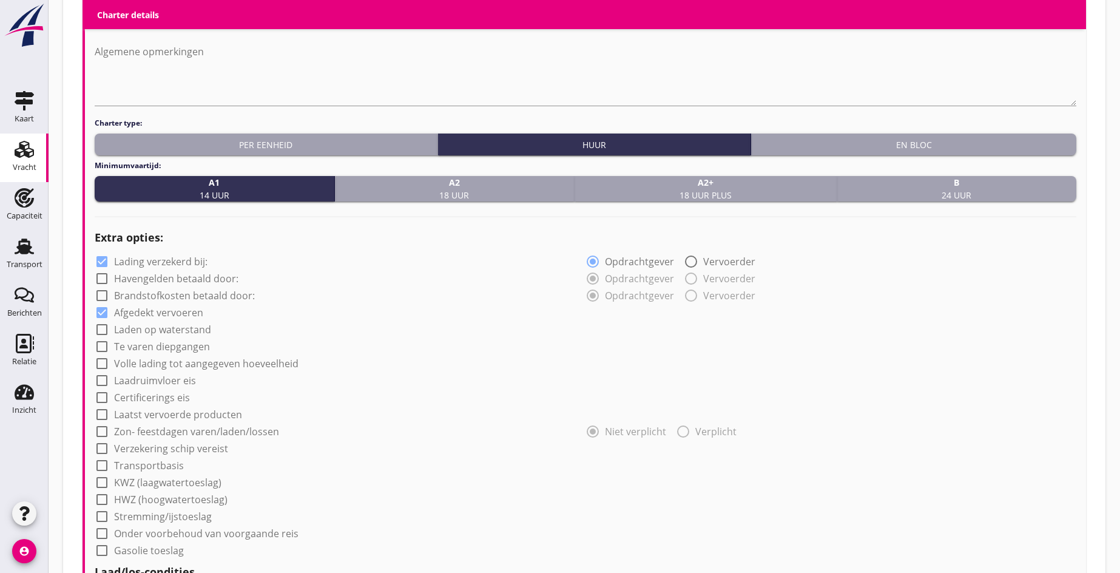
scroll to position [1082, 0]
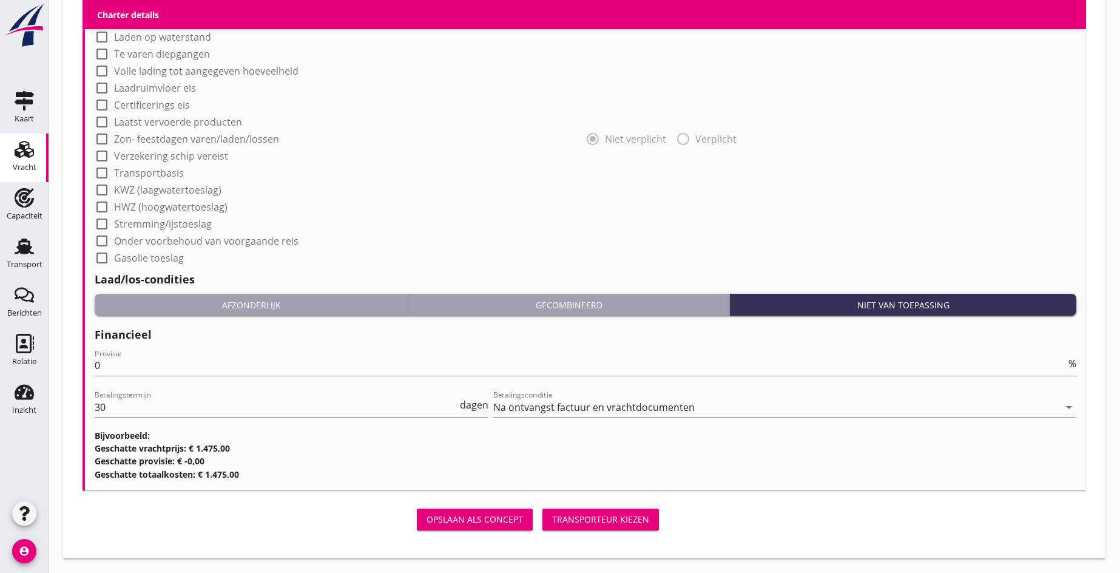
click at [594, 514] on div "Transporteur kiezen" at bounding box center [600, 519] width 97 height 13
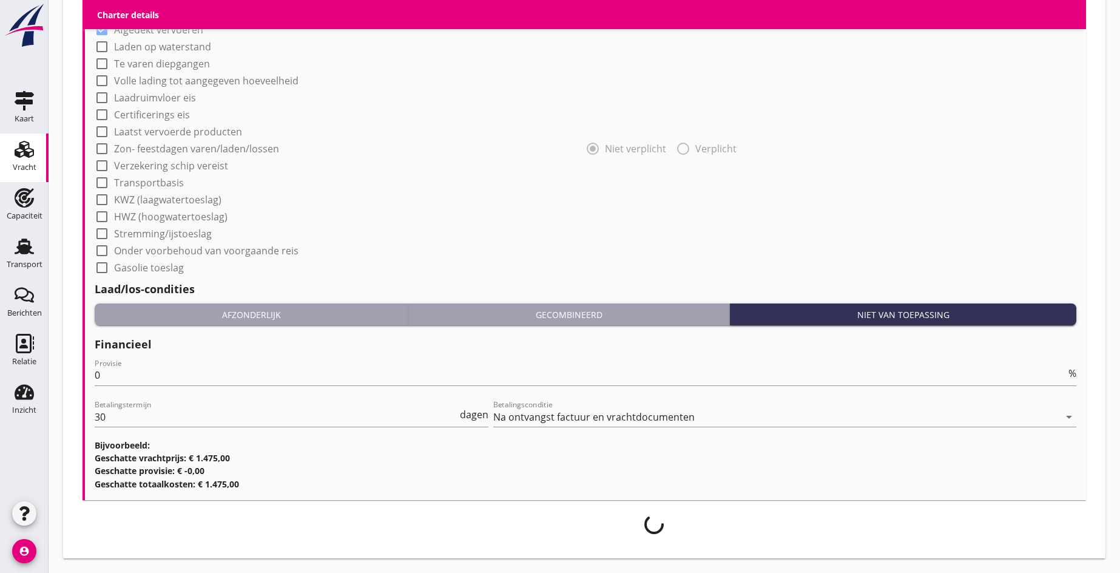
scroll to position [1072, 0]
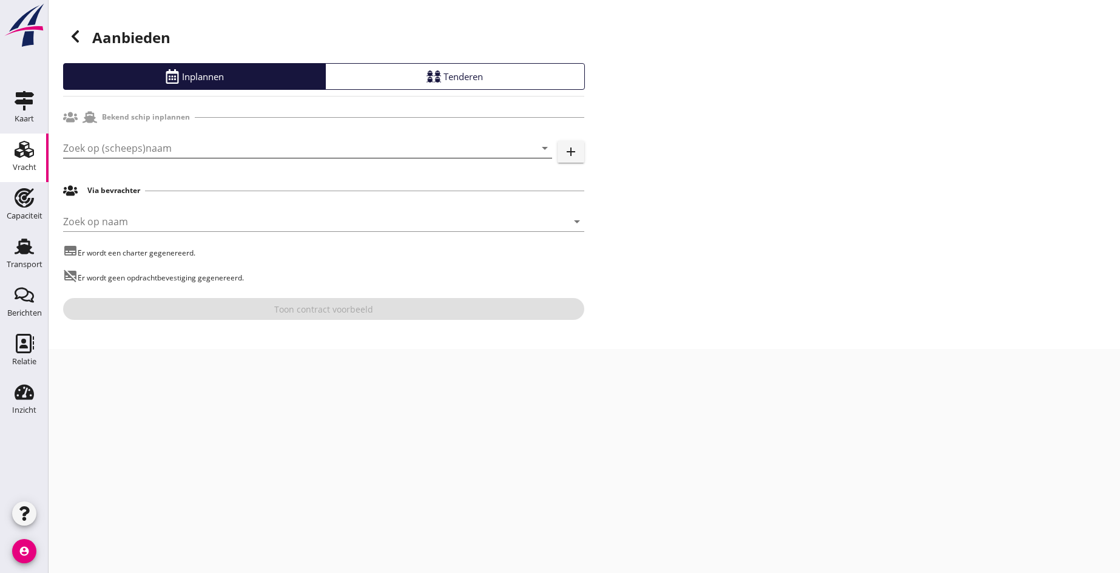
click at [146, 149] on input "Zoek op (scheeps)naam" at bounding box center [290, 147] width 455 height 19
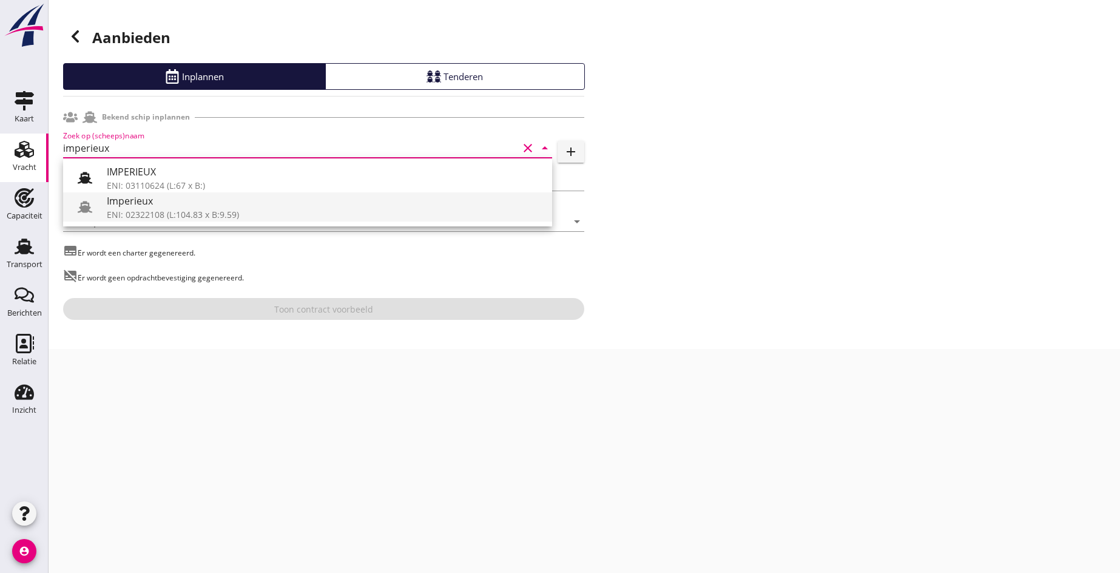
click at [192, 220] on div "ENI: 02322108 (L:104.83 x B:9.59)" at bounding box center [325, 214] width 436 height 13
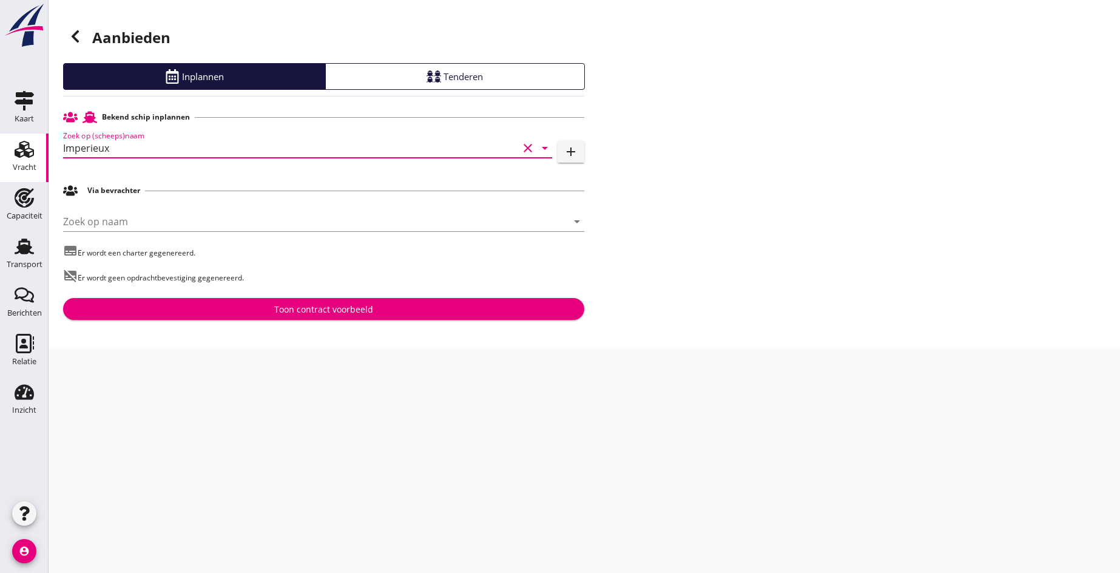
type input "Imperieux"
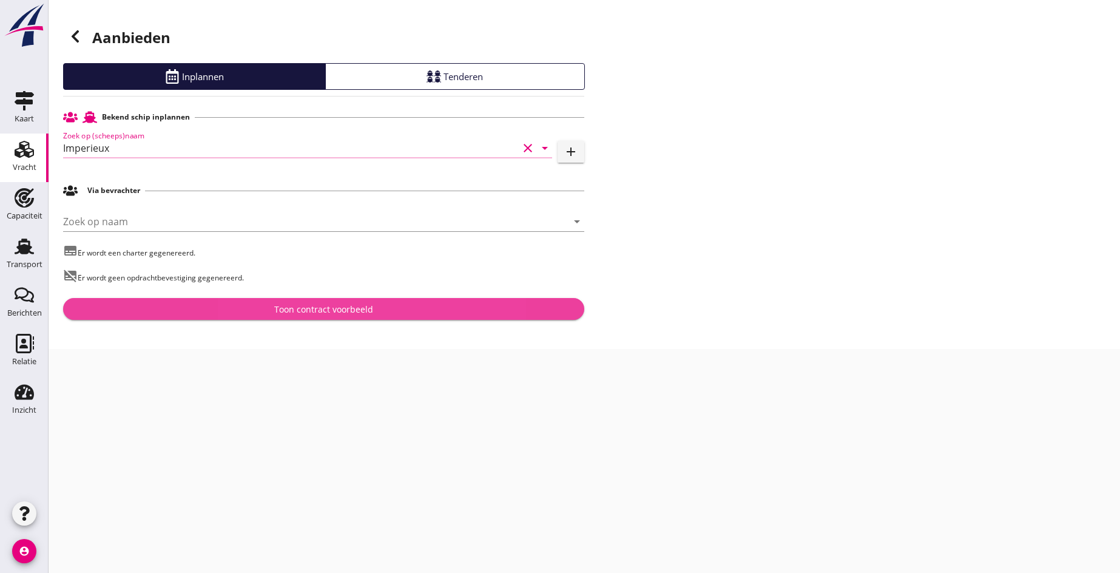
click at [340, 308] on div "Toon contract voorbeeld" at bounding box center [323, 309] width 99 height 13
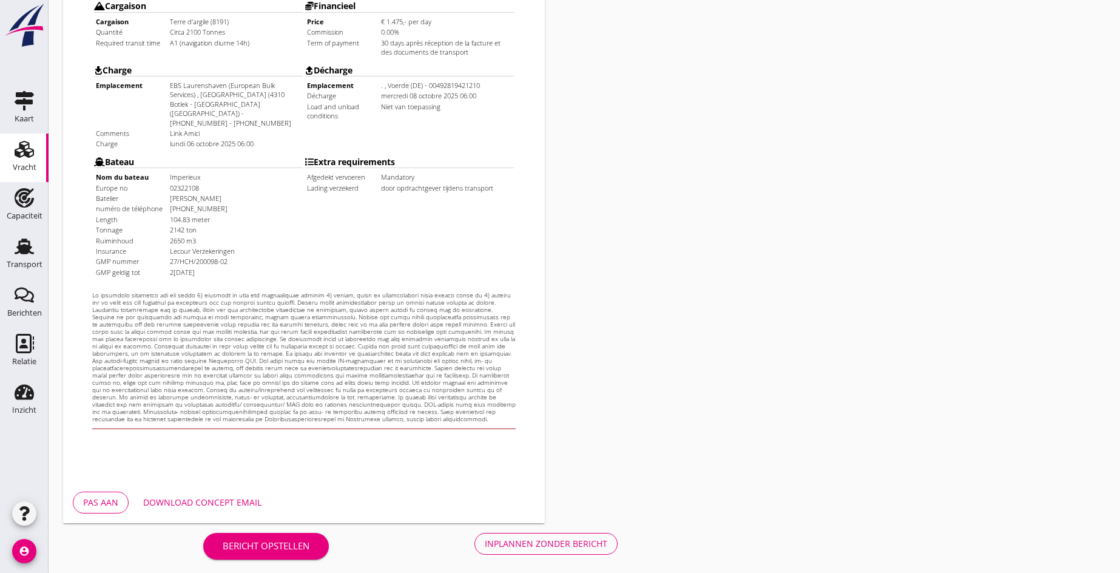
scroll to position [326, 0]
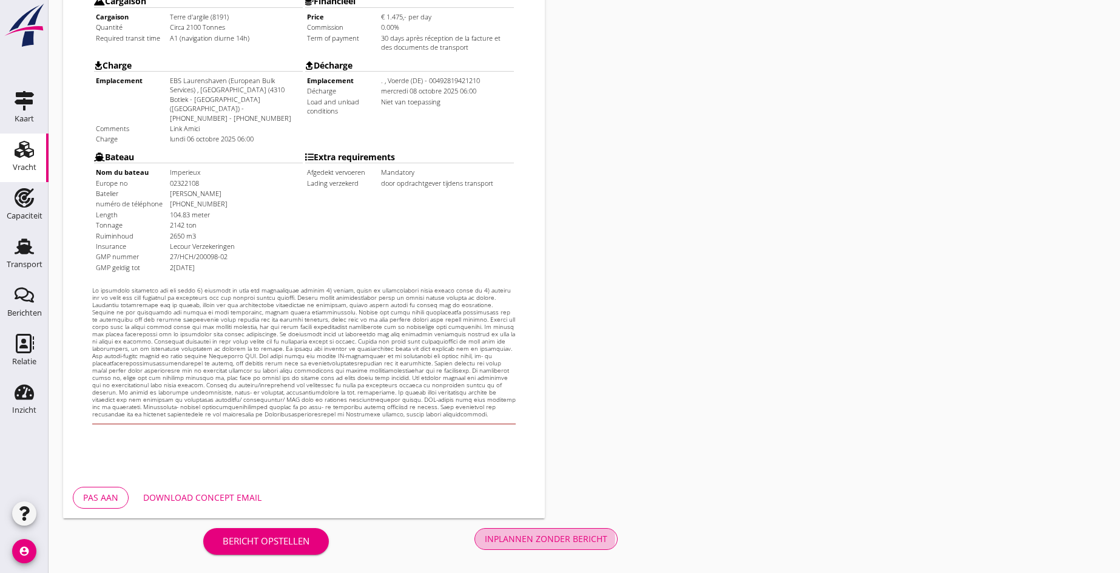
click at [545, 538] on div "Inplannen zonder bericht" at bounding box center [546, 538] width 123 height 13
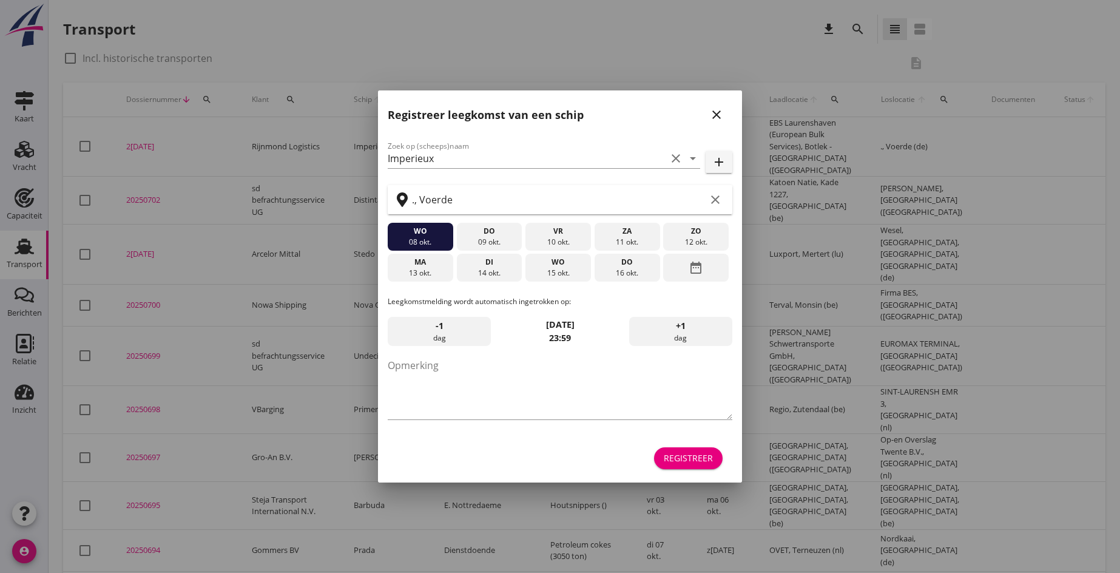
click at [711, 115] on icon "close" at bounding box center [716, 114] width 15 height 15
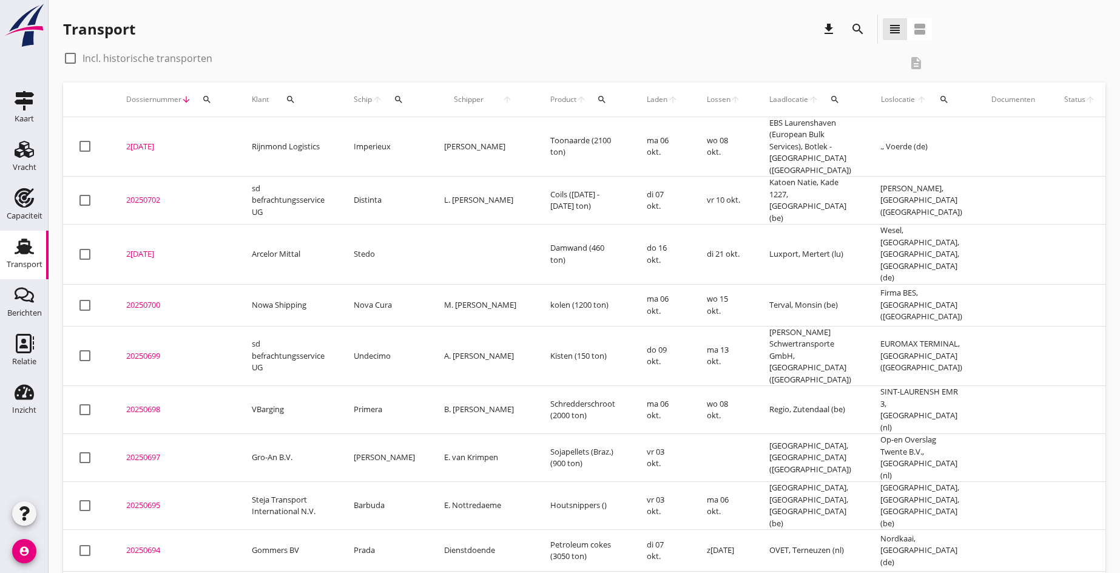
click at [148, 141] on div "2[DATE]" at bounding box center [174, 147] width 96 height 12
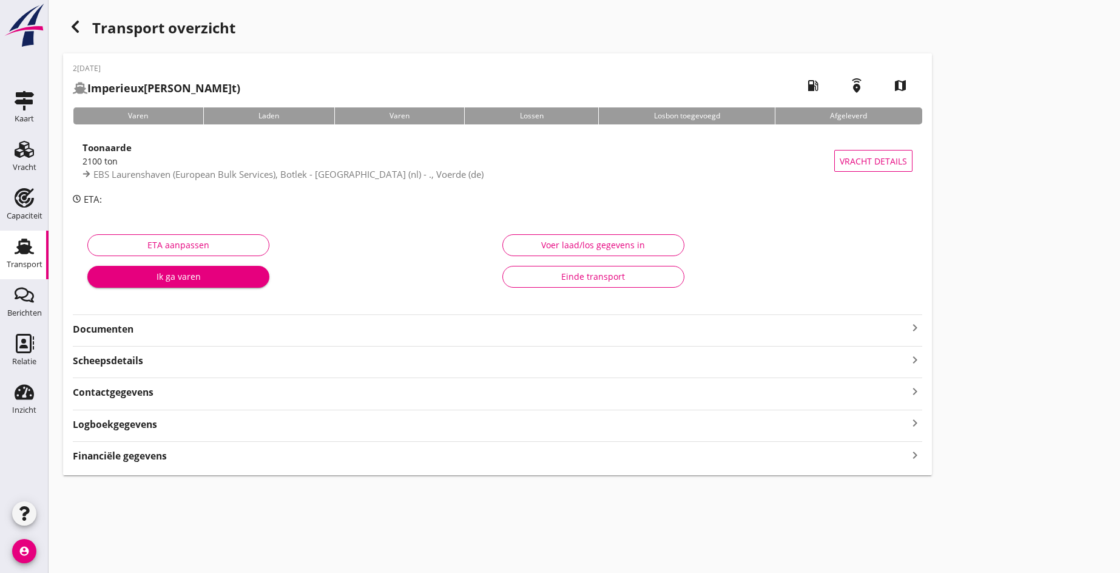
click at [914, 331] on icon "keyboard_arrow_right" at bounding box center [915, 327] width 15 height 15
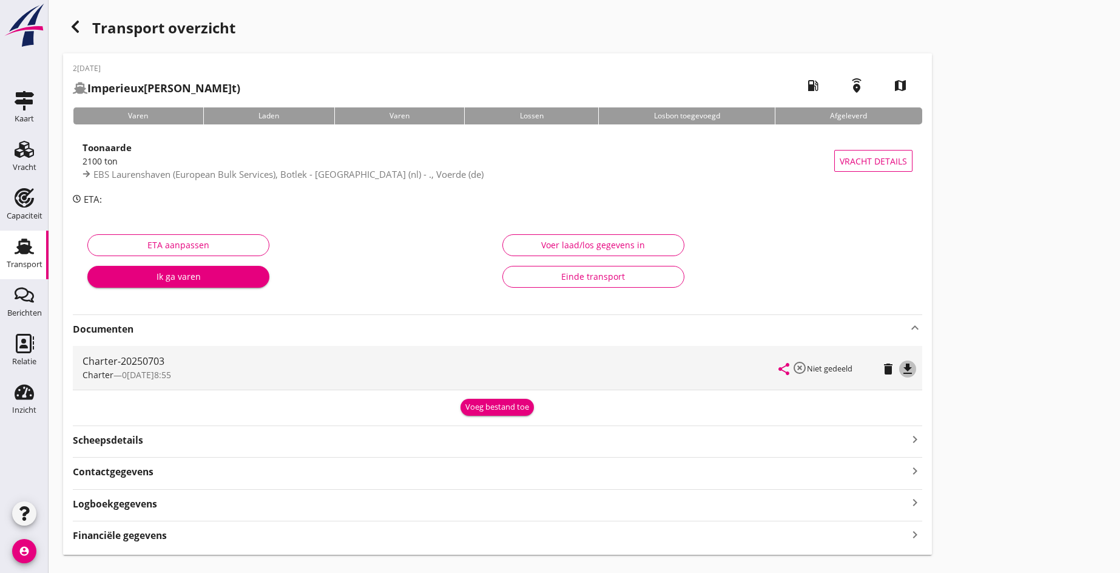
click at [910, 371] on icon "file_download" at bounding box center [907, 369] width 15 height 15
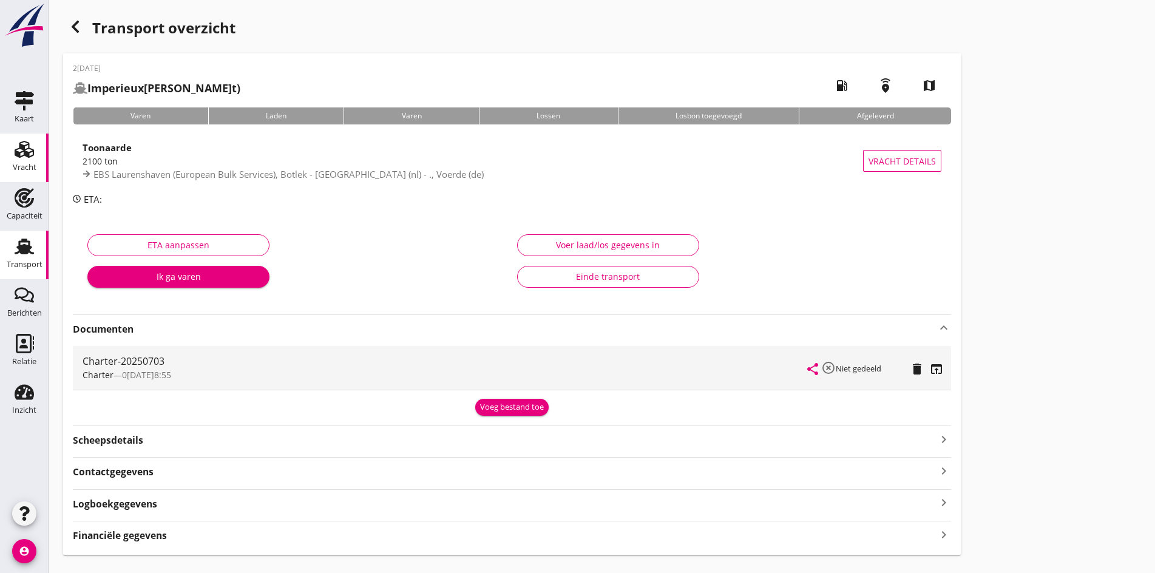
click at [22, 171] on div "Vracht" at bounding box center [25, 167] width 24 height 8
